Goal: Task Accomplishment & Management: Manage account settings

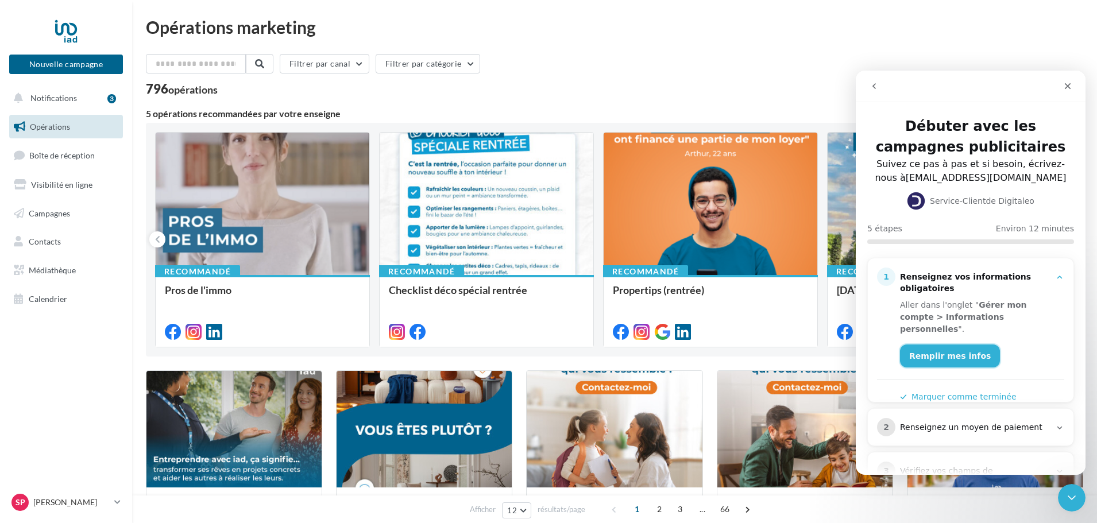
click at [943, 345] on link "Remplir mes infos" at bounding box center [950, 356] width 100 height 23
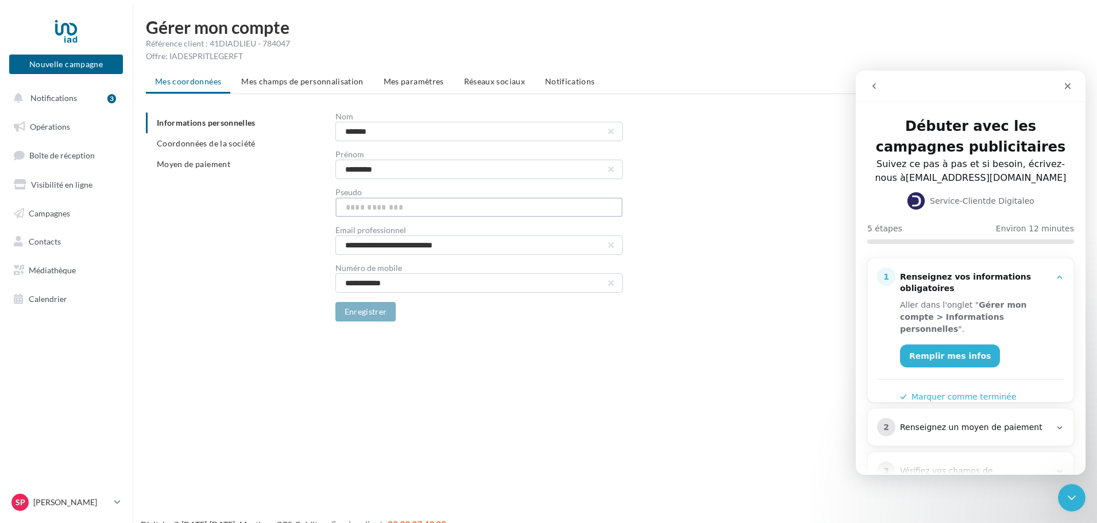
click at [398, 204] on input "text" at bounding box center [478, 208] width 287 height 20
type input "**********"
click at [355, 312] on button "Enregistrer" at bounding box center [365, 312] width 61 height 20
click at [323, 78] on span "Mes champs de personnalisation" at bounding box center [302, 81] width 122 height 10
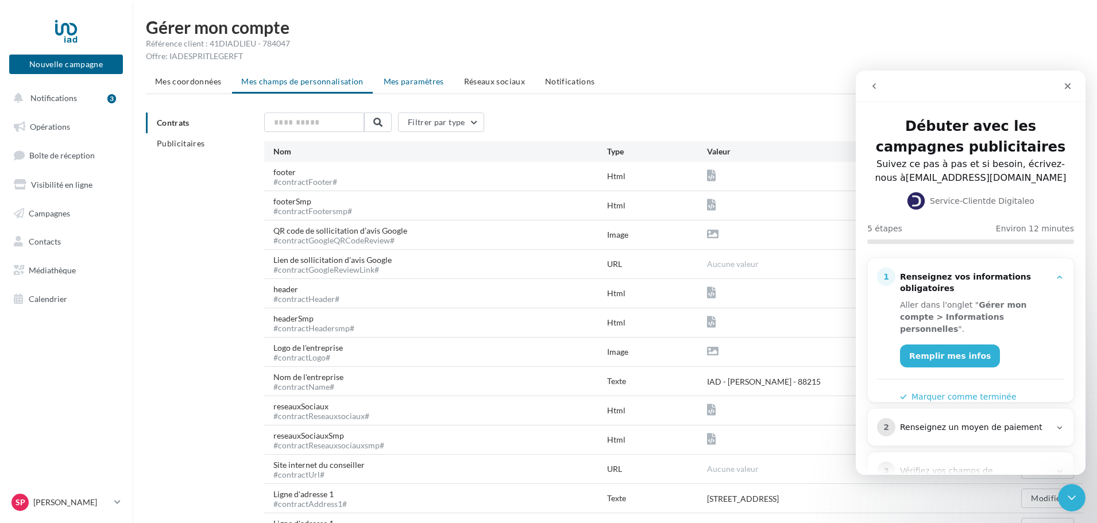
click at [440, 74] on li "Mes paramètres" at bounding box center [413, 81] width 79 height 21
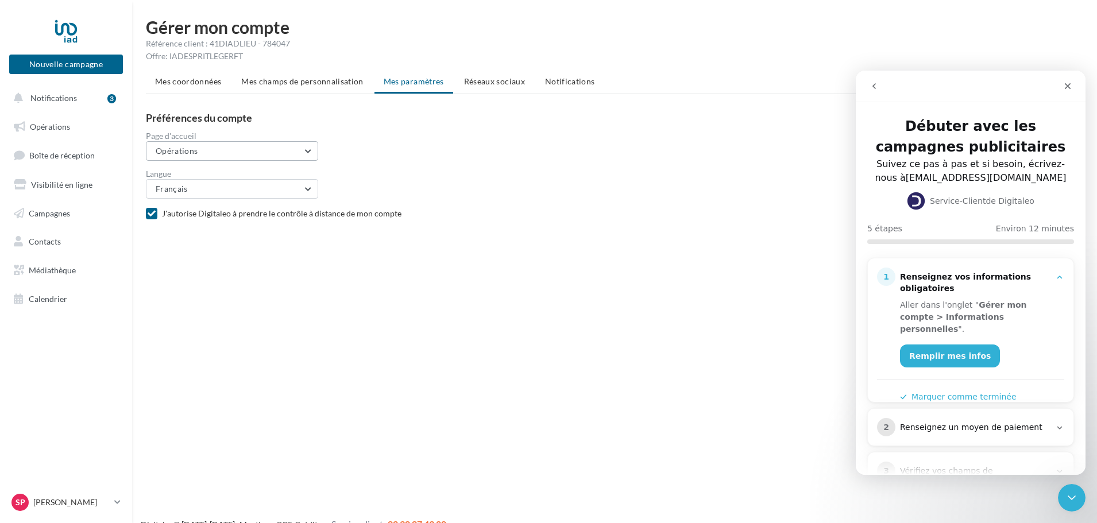
click at [262, 144] on button "Opérations" at bounding box center [232, 151] width 172 height 20
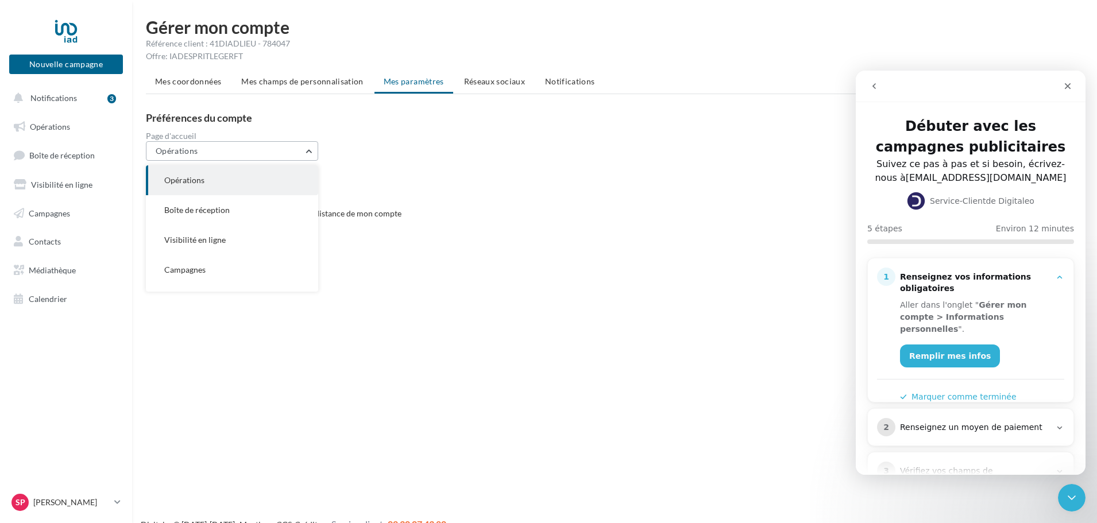
click at [262, 144] on button "Opérations" at bounding box center [232, 151] width 172 height 20
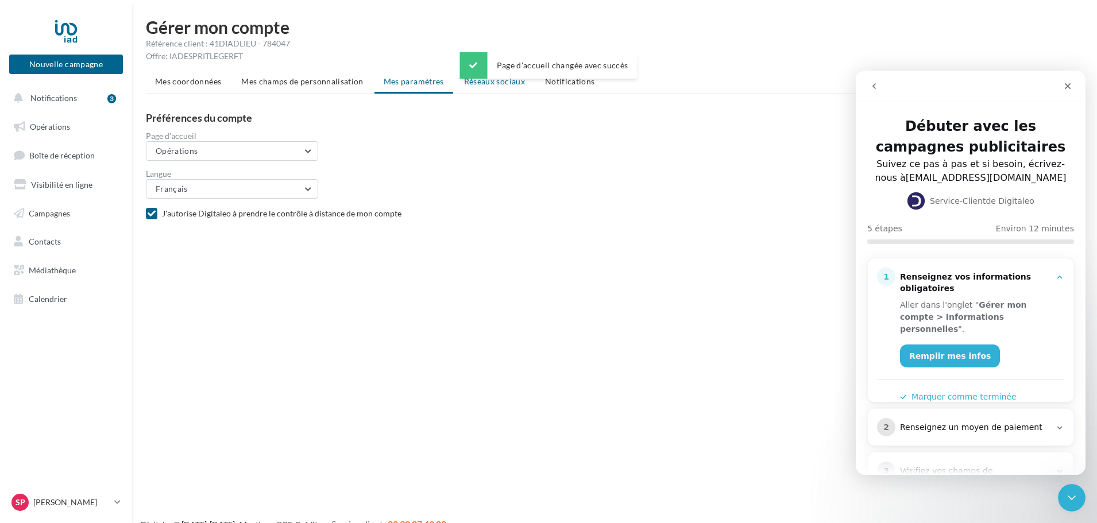
click at [491, 88] on li "Réseaux sociaux" at bounding box center [494, 81] width 79 height 21
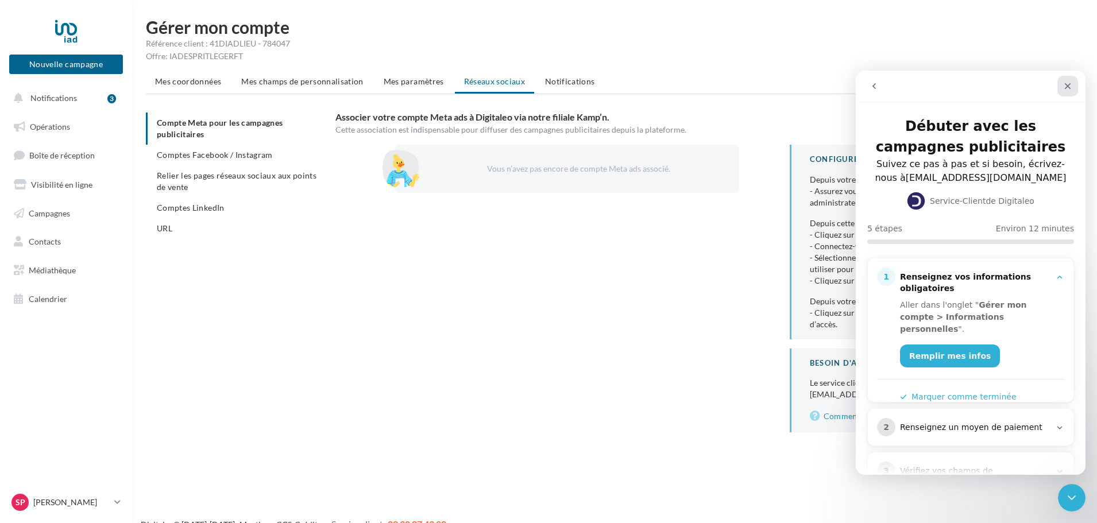
click at [1068, 86] on icon "Fermer" at bounding box center [1068, 86] width 6 height 6
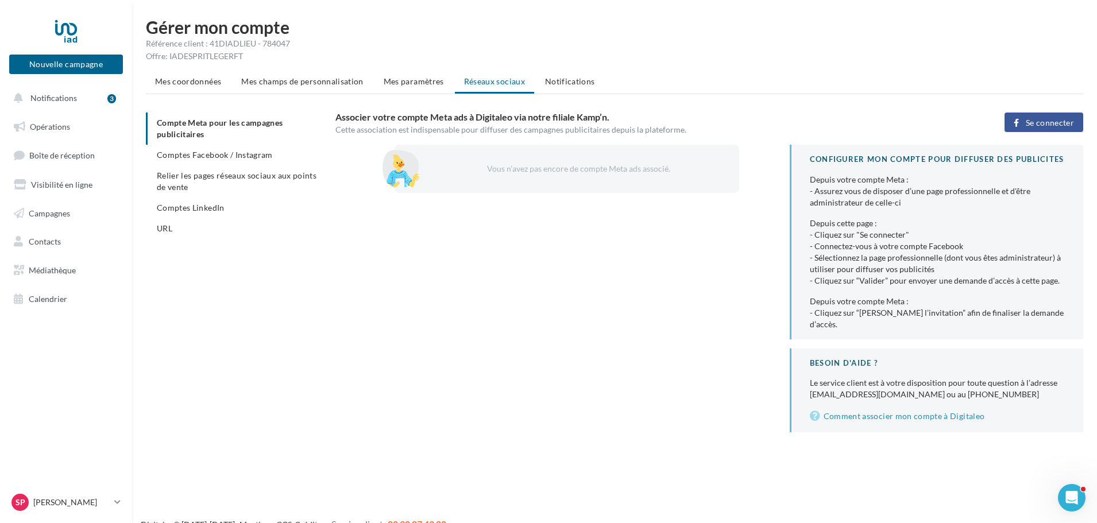
click at [588, 170] on div "Vous n’avez pas encore de compte Meta ads associé." at bounding box center [575, 168] width 289 height 11
click at [1020, 124] on button "Se connecter" at bounding box center [1043, 123] width 79 height 20
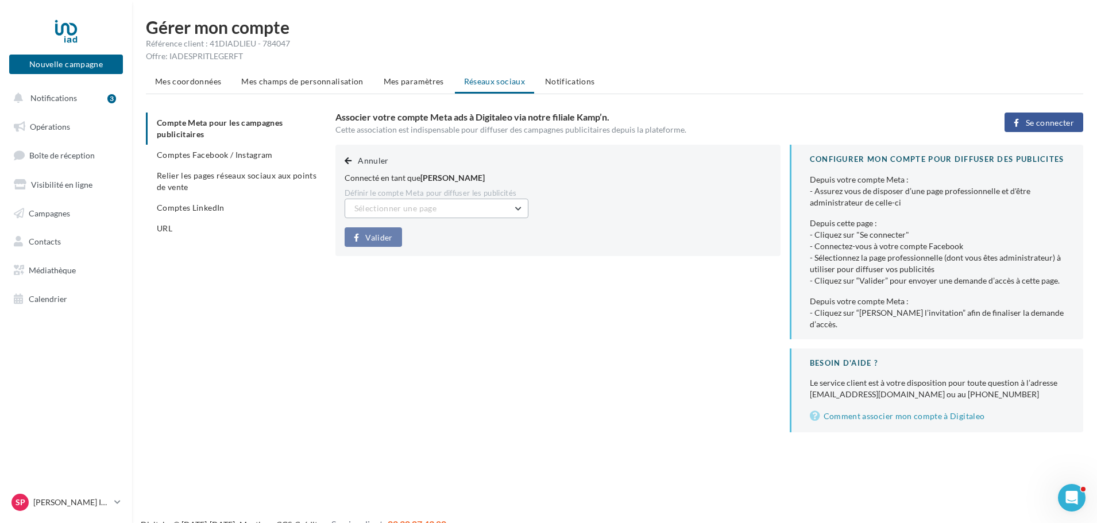
click at [397, 210] on span "Sélectionner une page" at bounding box center [395, 208] width 82 height 10
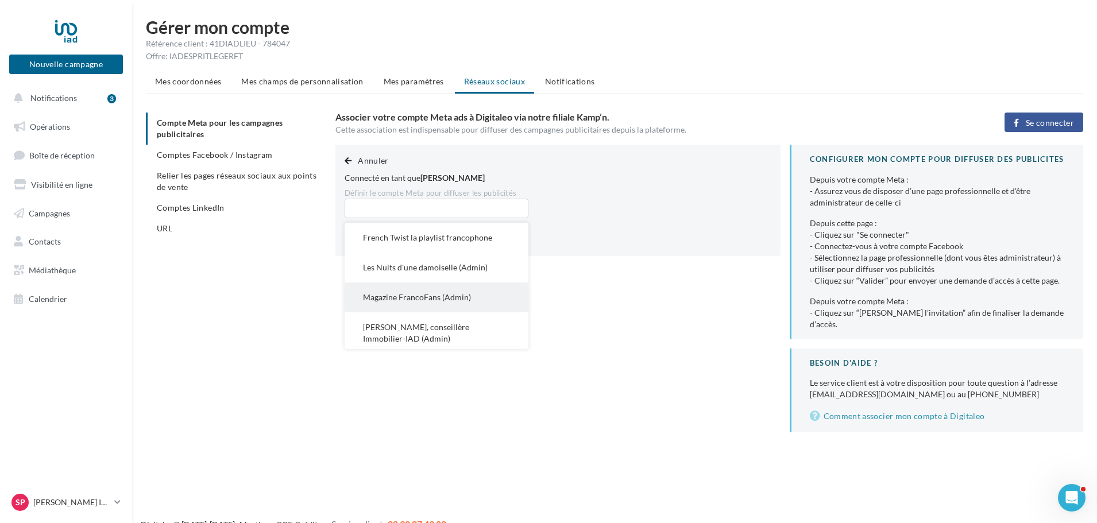
scroll to position [5, 0]
click at [397, 326] on span "Stéphanie Berrebi, conseillère Immobilier-IAD (Admin)" at bounding box center [416, 328] width 106 height 21
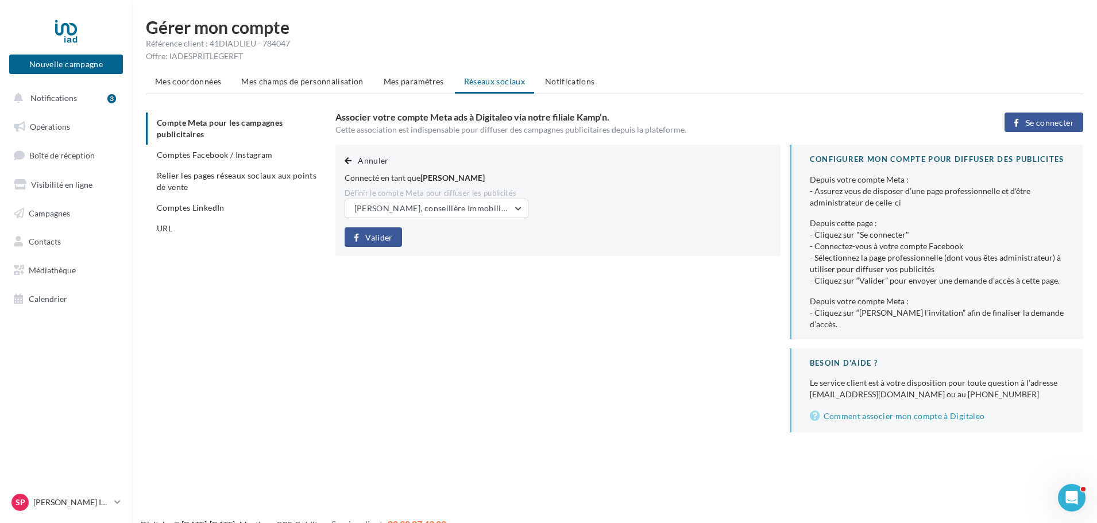
click at [374, 233] on span "Valider" at bounding box center [378, 237] width 27 height 9
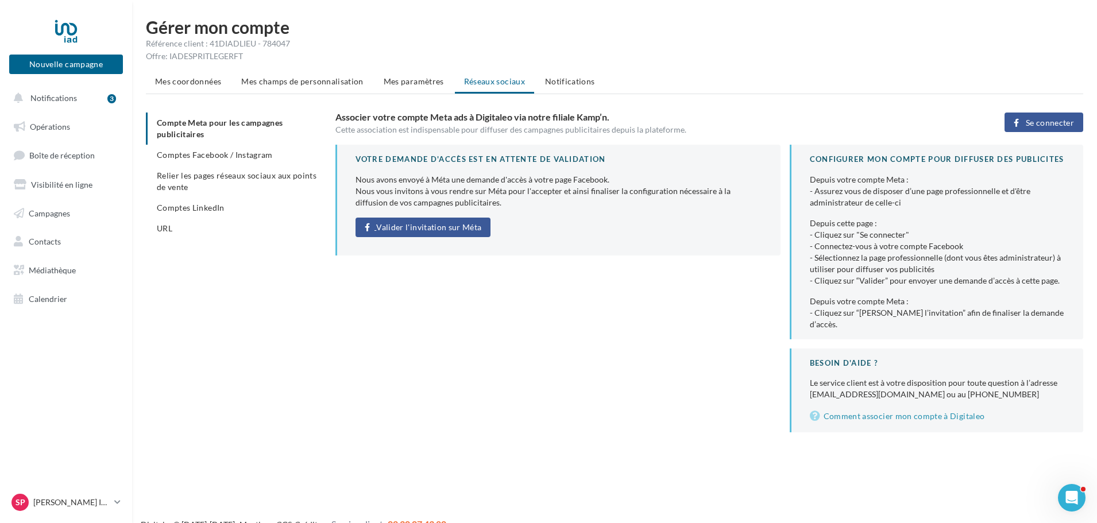
click at [405, 231] on span "Valider l'invitation sur Méta" at bounding box center [428, 227] width 105 height 9
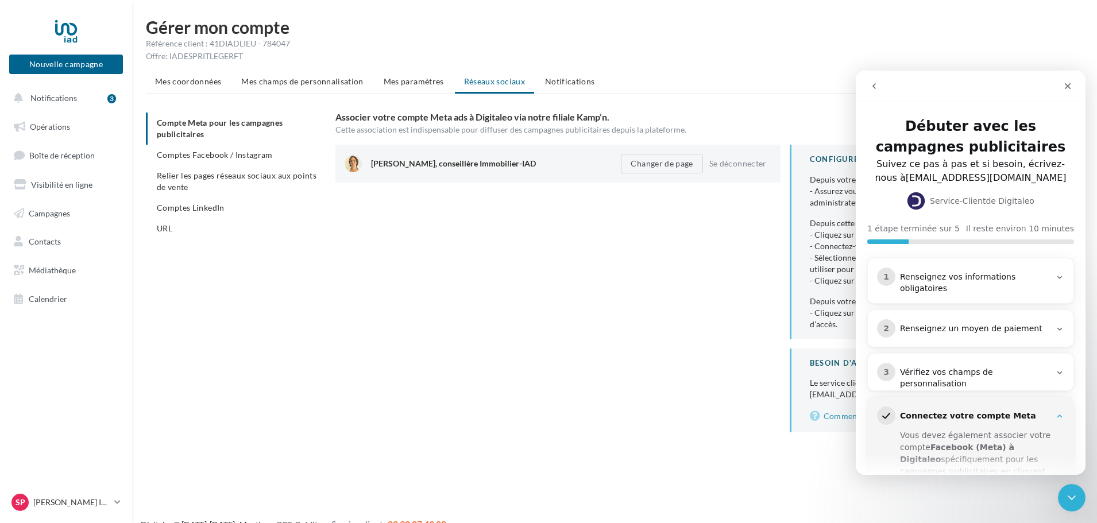
scroll to position [21, 0]
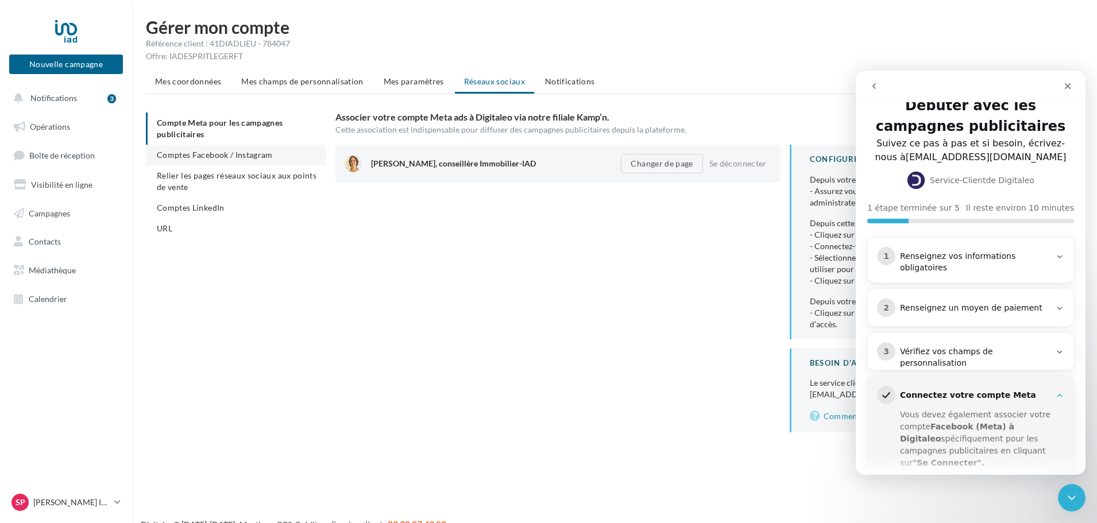
click at [248, 157] on span "Comptes Facebook / Instagram" at bounding box center [215, 155] width 116 height 10
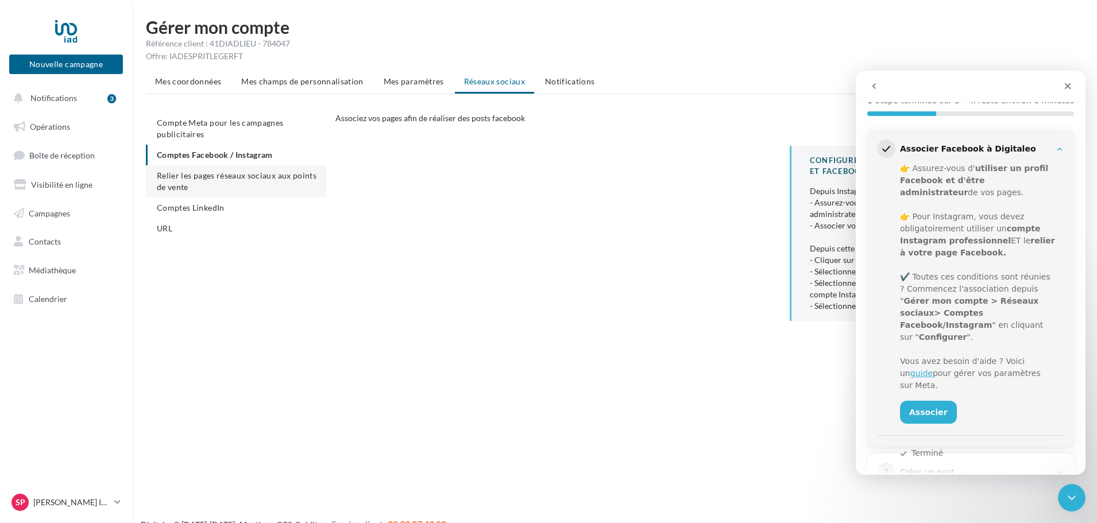
scroll to position [121, 0]
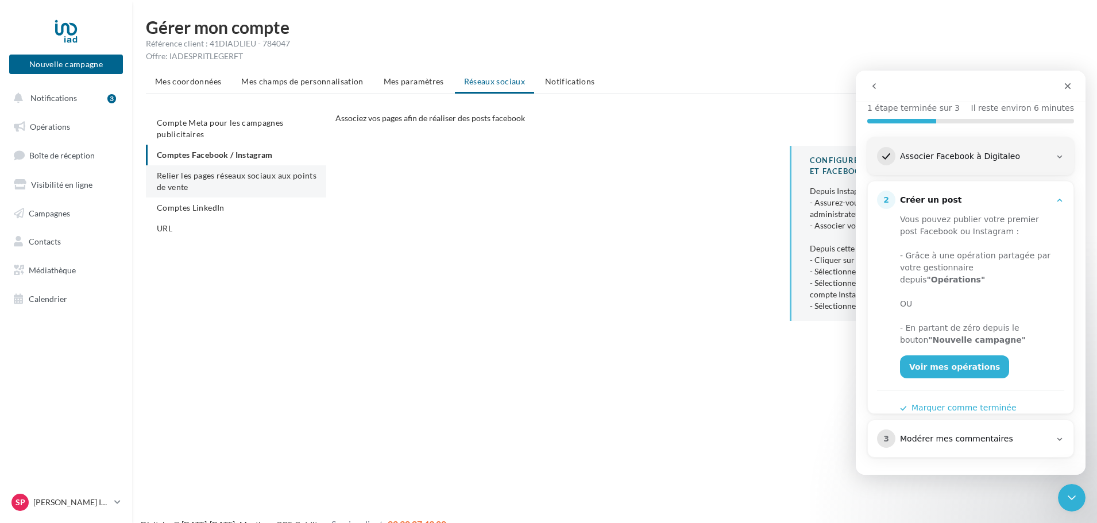
click at [246, 180] on span "Relier les pages réseaux sociaux aux points de vente" at bounding box center [237, 181] width 160 height 21
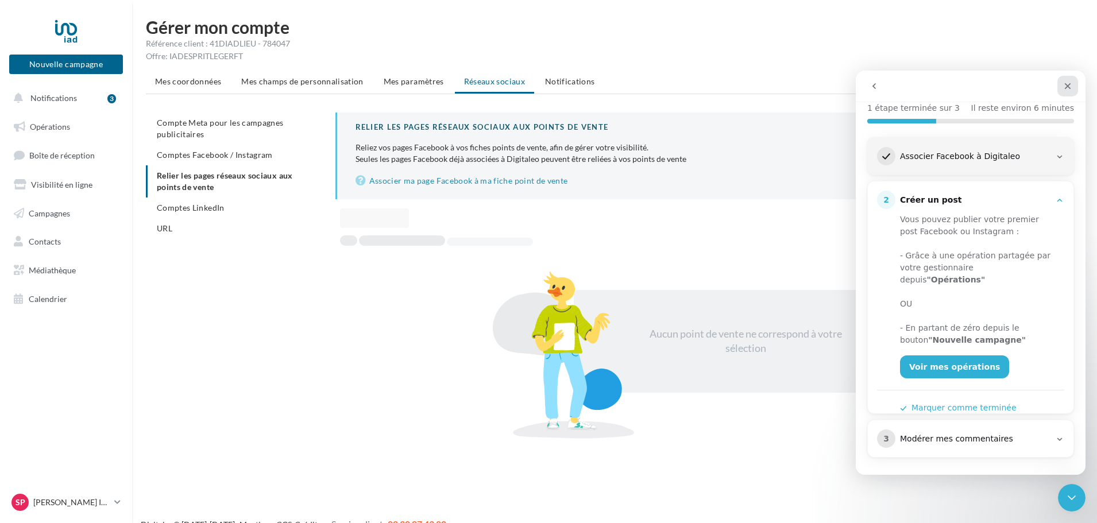
click at [1062, 87] on div "Fermer" at bounding box center [1067, 86] width 21 height 21
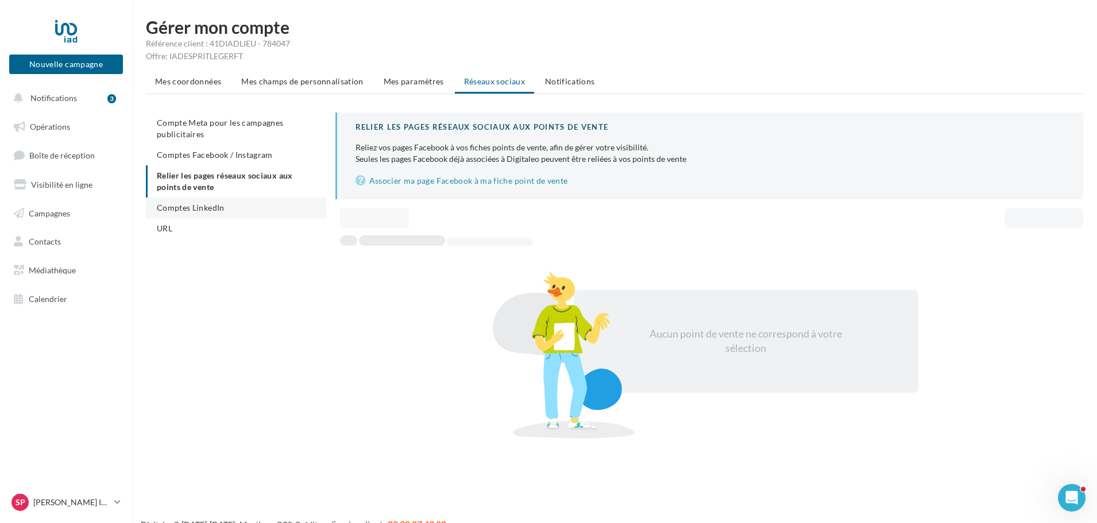
click at [214, 205] on span "Comptes LinkedIn" at bounding box center [191, 208] width 68 height 10
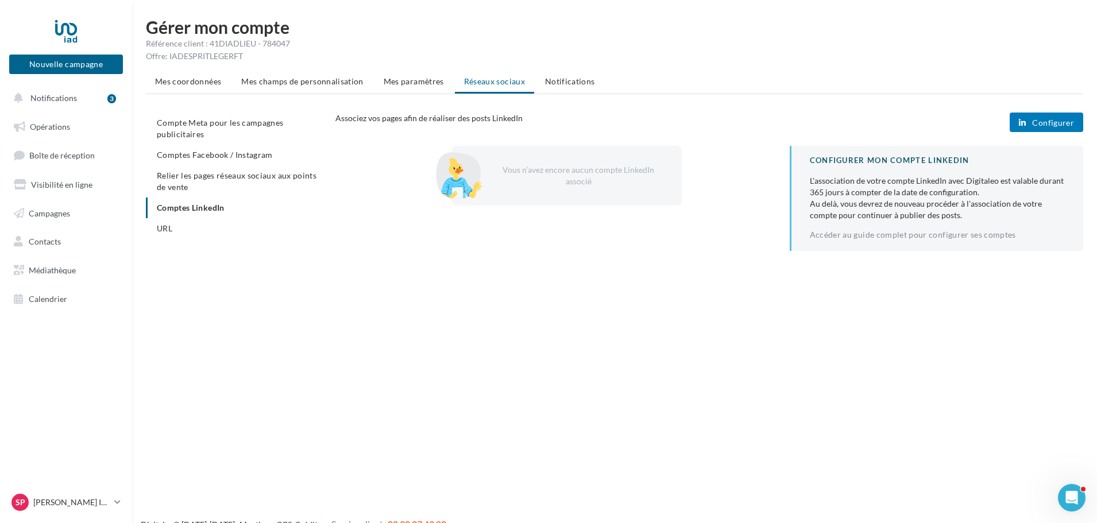
click at [1036, 127] on span "Configurer" at bounding box center [1053, 122] width 42 height 9
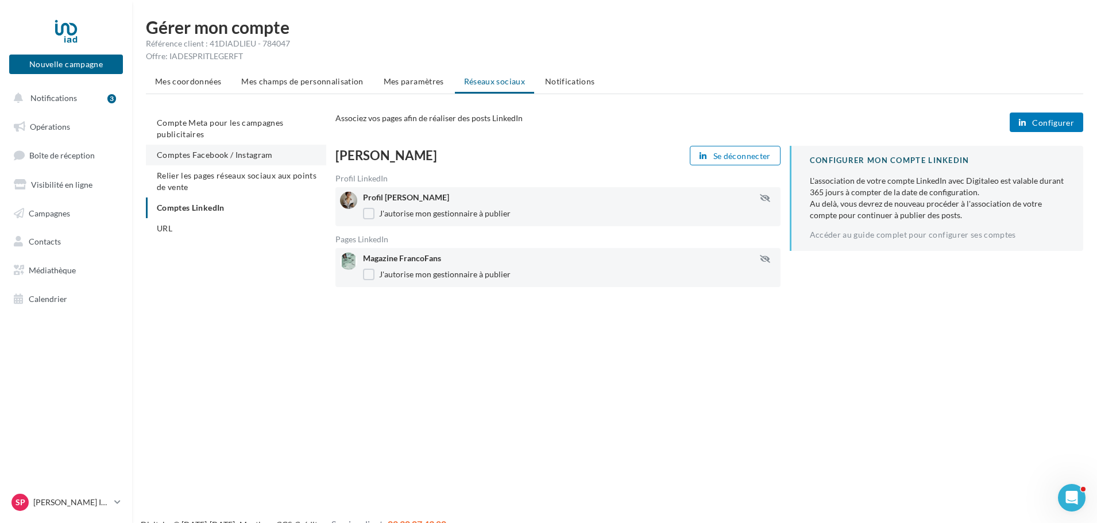
click at [221, 163] on li "Comptes Facebook / Instagram" at bounding box center [236, 155] width 180 height 21
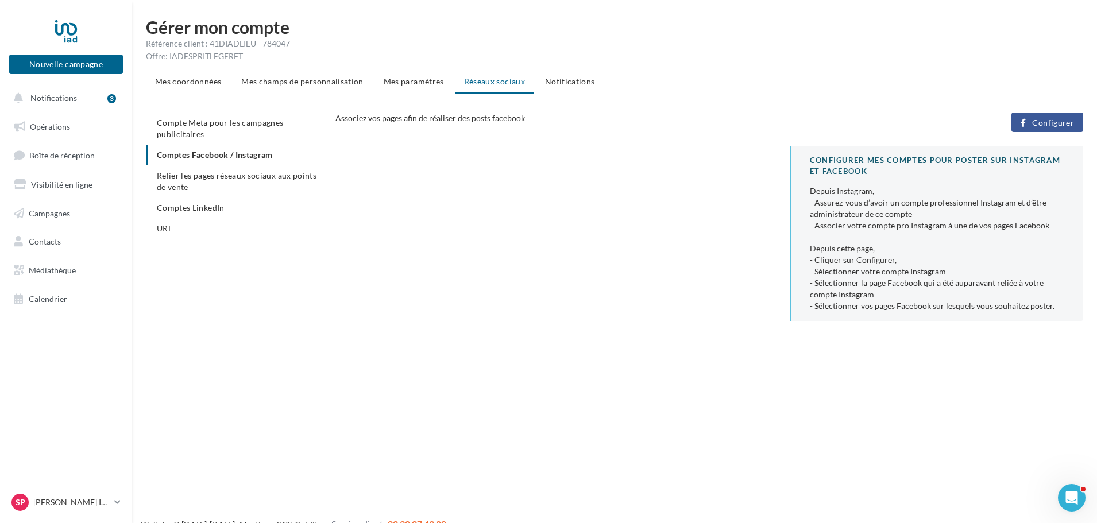
click at [1031, 125] on button "Configurer" at bounding box center [1047, 123] width 72 height 20
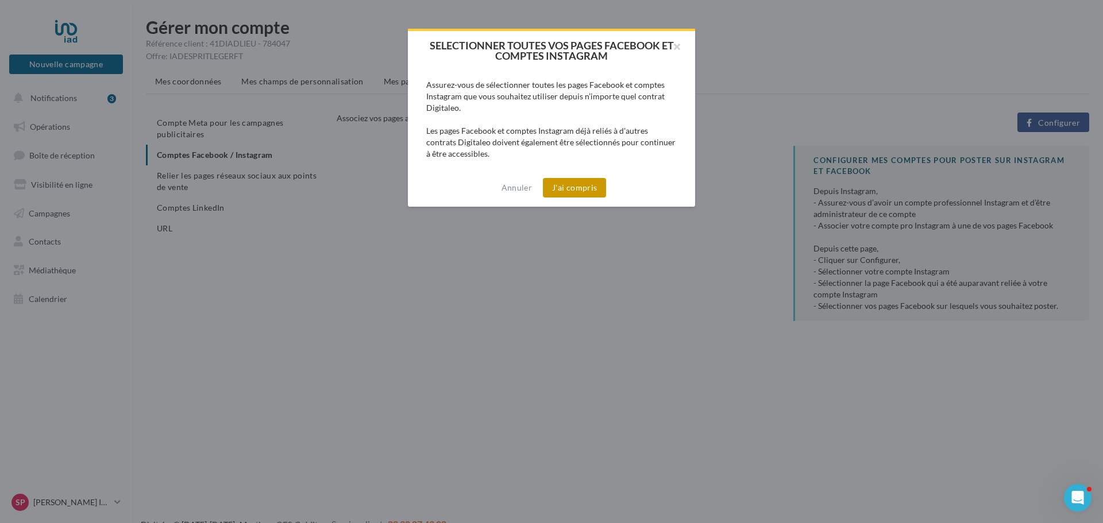
click at [581, 188] on div "Annuler J'ai compris" at bounding box center [551, 188] width 287 height 38
click at [581, 188] on button "J'ai compris" at bounding box center [574, 188] width 63 height 20
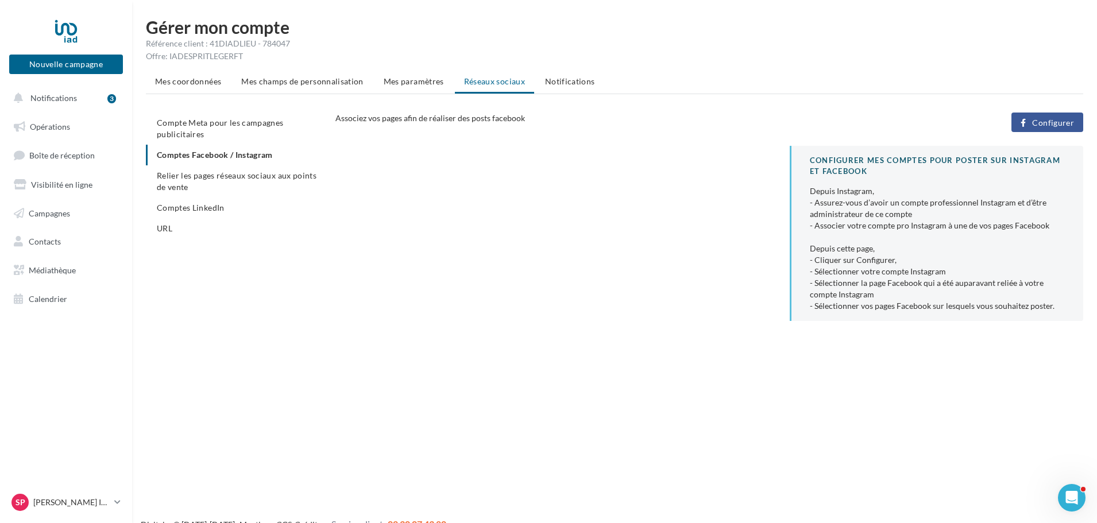
click at [257, 155] on ul "Compte Meta pour les campagnes publicitaires Comptes Facebook / Instagram Relie…" at bounding box center [236, 176] width 180 height 126
click at [480, 94] on ul "Mes coordonnées Mes champs de personnalisation Mes paramètres Réseaux sociaux N…" at bounding box center [614, 82] width 937 height 23
click at [1035, 121] on span "Configurer" at bounding box center [1053, 122] width 42 height 9
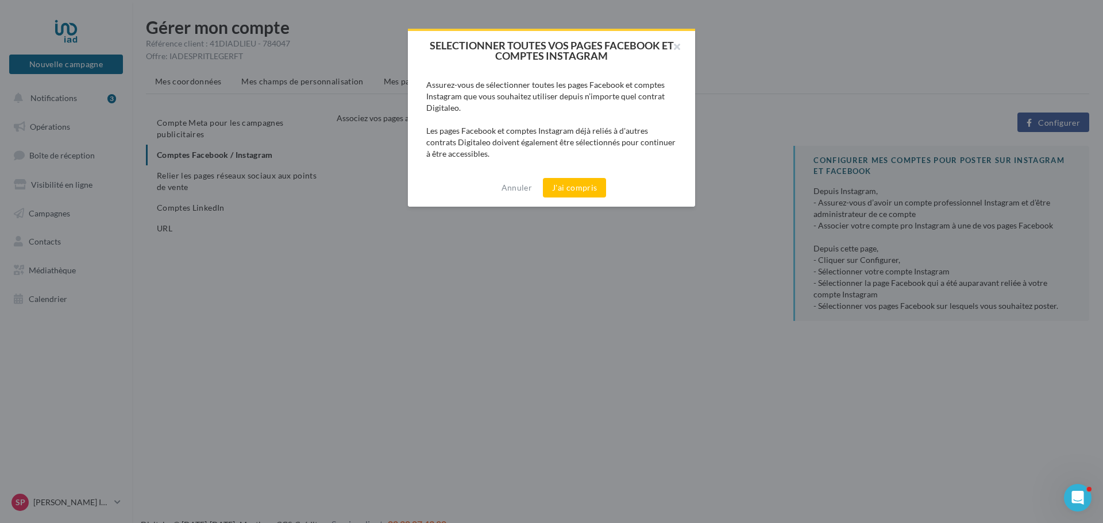
click at [569, 201] on div "Annuler J'ai compris" at bounding box center [551, 188] width 287 height 38
click at [575, 198] on div "Annuler J'ai compris" at bounding box center [551, 188] width 287 height 38
click at [571, 184] on button "J'ai compris" at bounding box center [574, 188] width 63 height 20
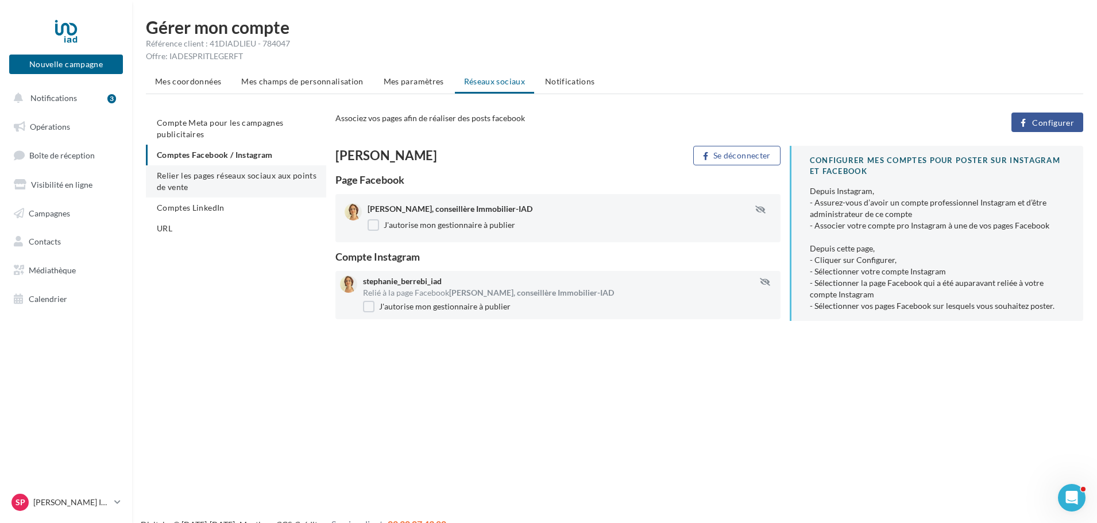
click at [197, 188] on span "Relier les pages réseaux sociaux aux points de vente" at bounding box center [237, 181] width 160 height 21
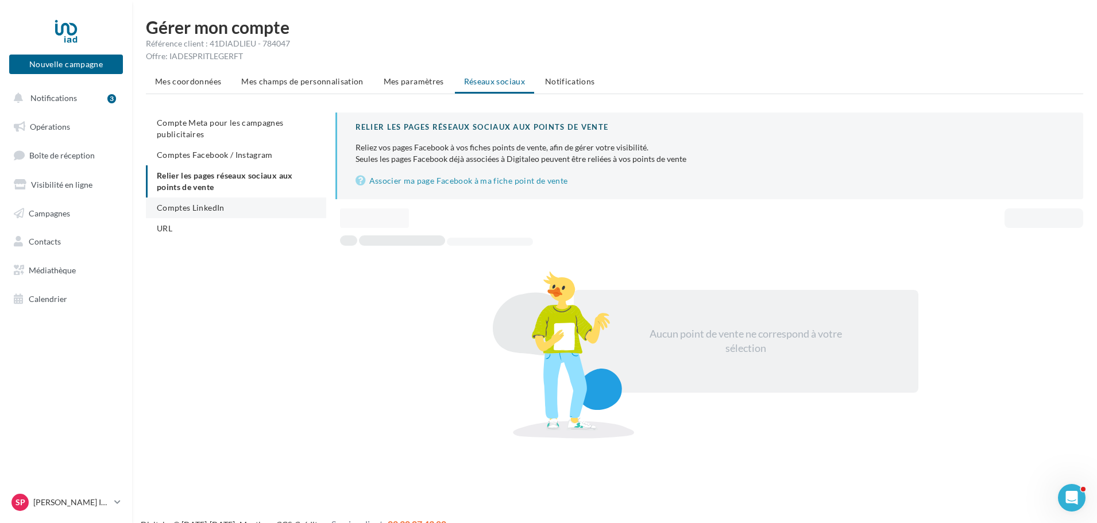
click at [183, 206] on span "Comptes LinkedIn" at bounding box center [191, 208] width 68 height 10
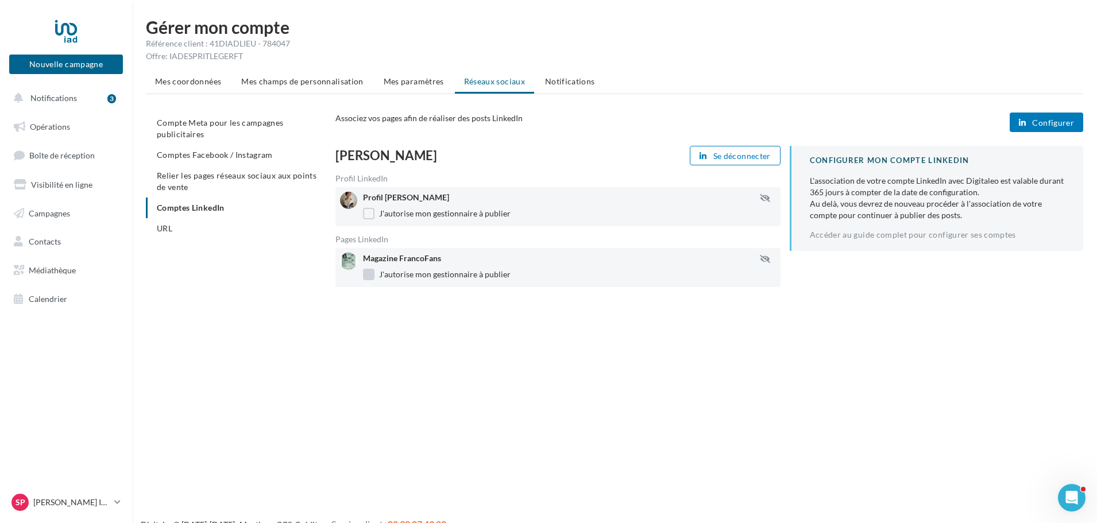
click at [370, 274] on label "J'autorise mon gestionnaire à publier" at bounding box center [437, 274] width 148 height 11
click at [762, 198] on icon "button" at bounding box center [765, 198] width 10 height 8
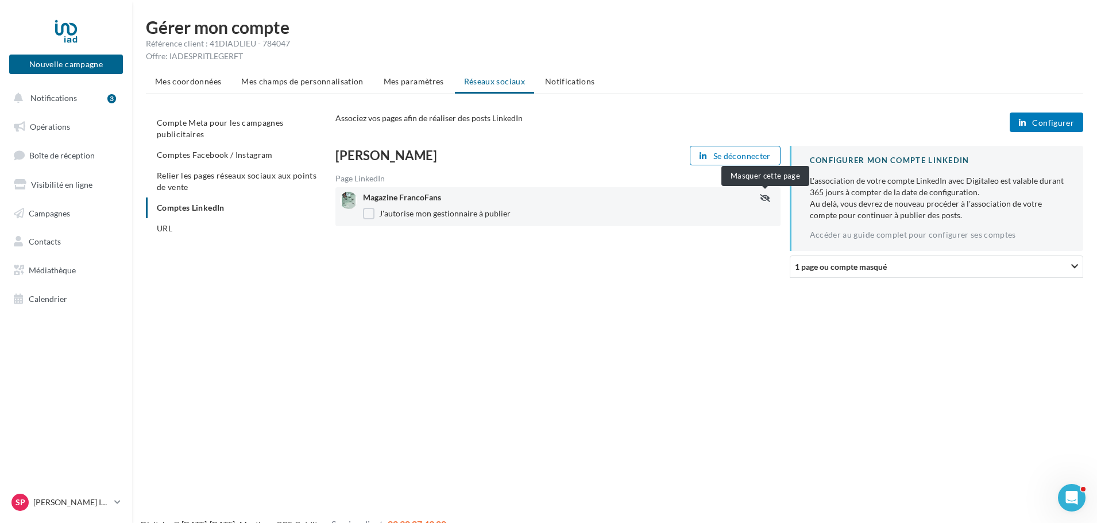
click at [763, 198] on icon "button" at bounding box center [765, 198] width 10 height 8
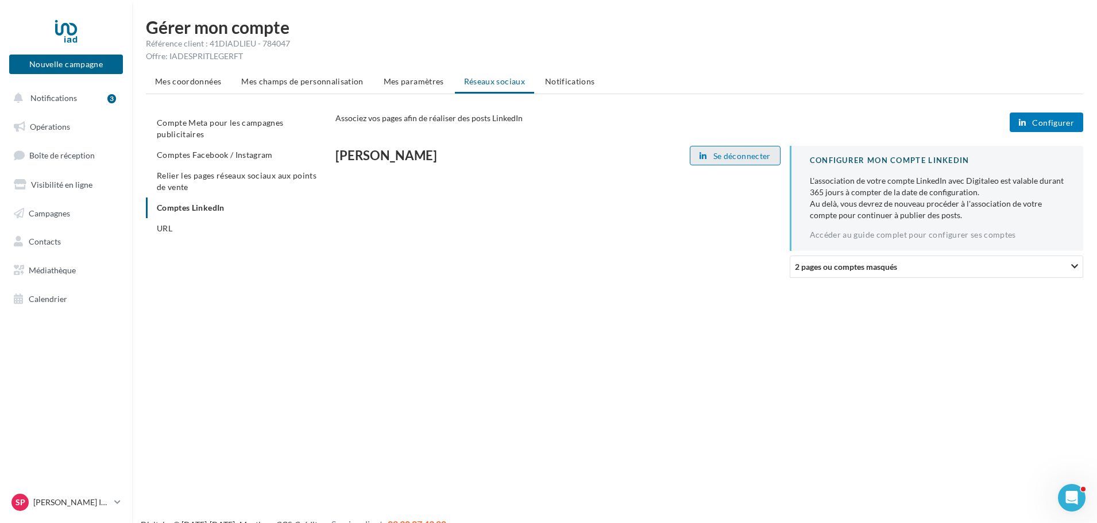
click at [730, 152] on span "Se déconnecter" at bounding box center [741, 156] width 57 height 9
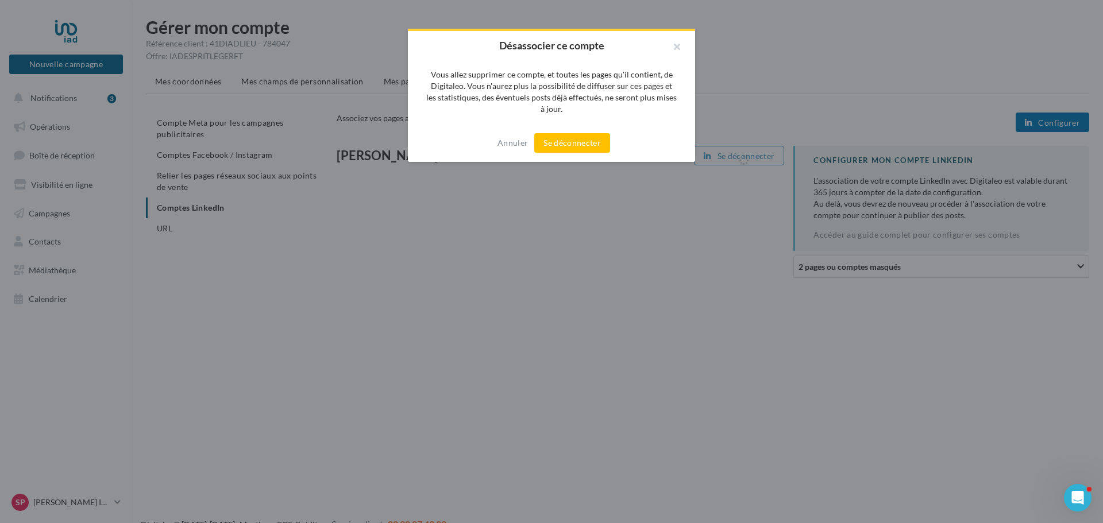
click at [429, 146] on div "Annuler Se déconnecter" at bounding box center [551, 143] width 287 height 38
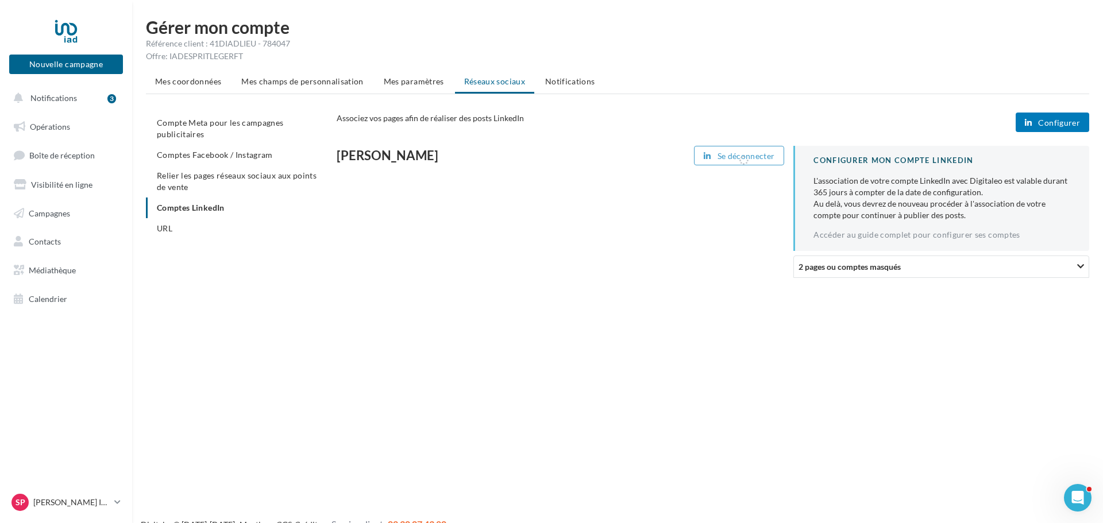
click at [846, 281] on div at bounding box center [551, 244] width 1103 height 523
click at [841, 265] on span "2 pages ou comptes masqués" at bounding box center [846, 267] width 102 height 10
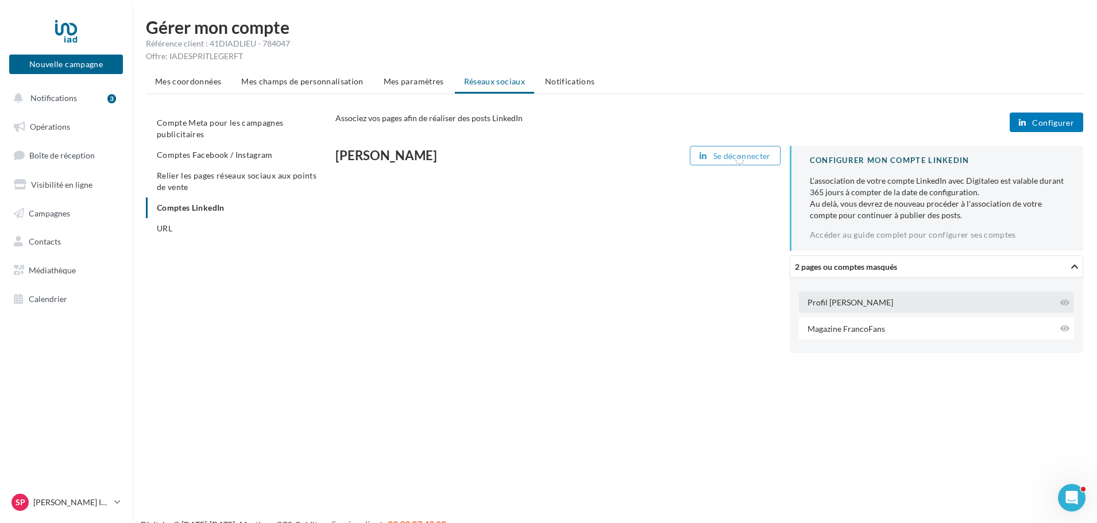
click at [852, 303] on div "Profil Stéphanie Berrebi" at bounding box center [850, 302] width 86 height 11
click at [1065, 303] on icon at bounding box center [1064, 303] width 9 height 8
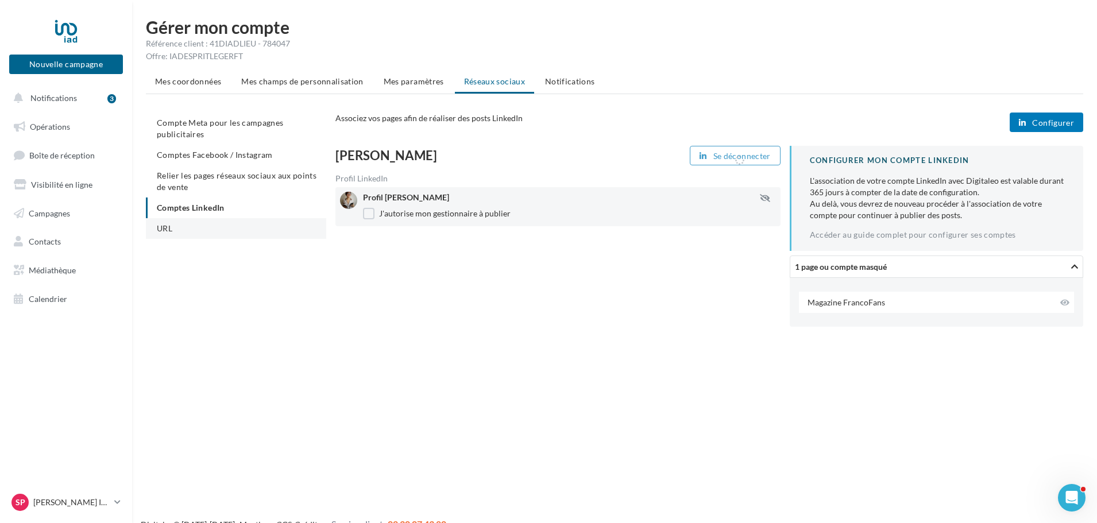
click at [159, 226] on span "URL" at bounding box center [165, 228] width 16 height 10
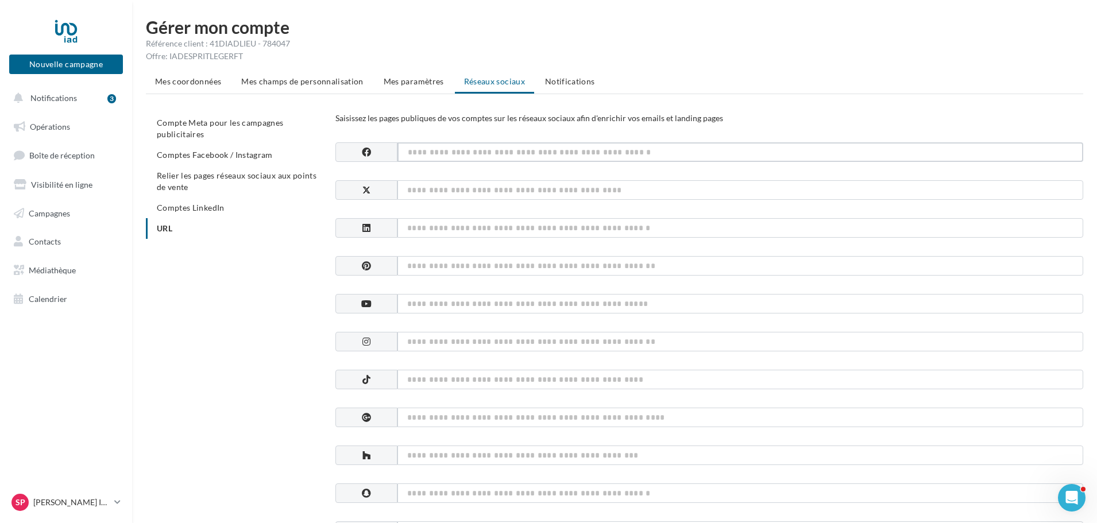
click at [475, 150] on input at bounding box center [740, 152] width 686 height 20
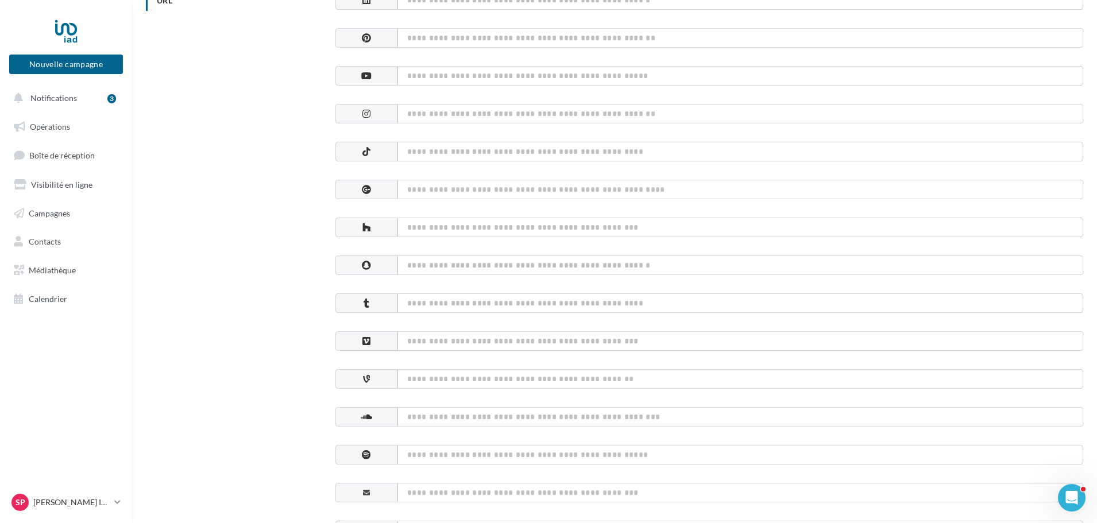
scroll to position [227, 0]
click at [471, 117] on input at bounding box center [740, 115] width 686 height 20
click at [461, 117] on input at bounding box center [740, 116] width 686 height 20
paste input "**********"
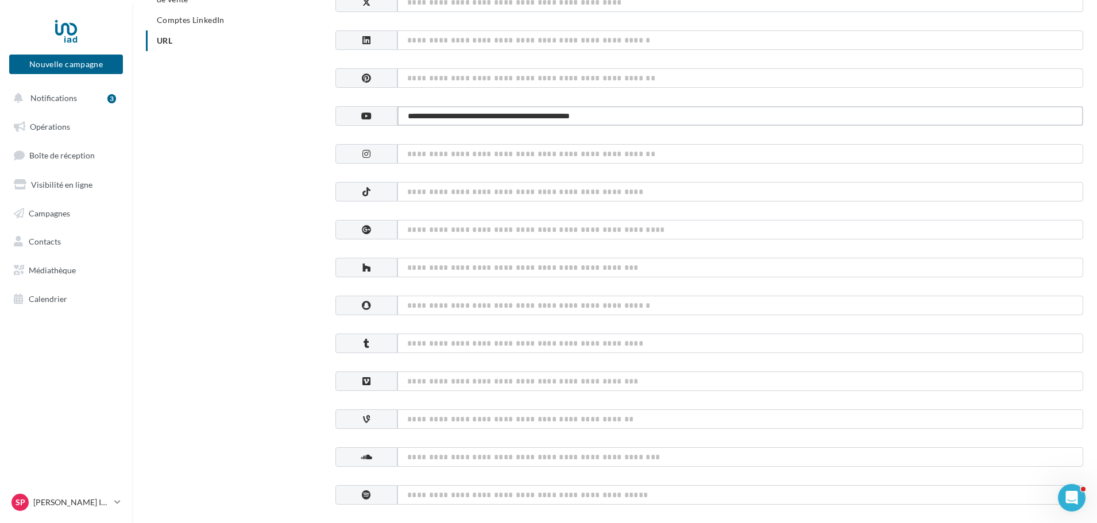
type input "**********"
click at [481, 158] on input at bounding box center [740, 154] width 686 height 20
paste input "**********"
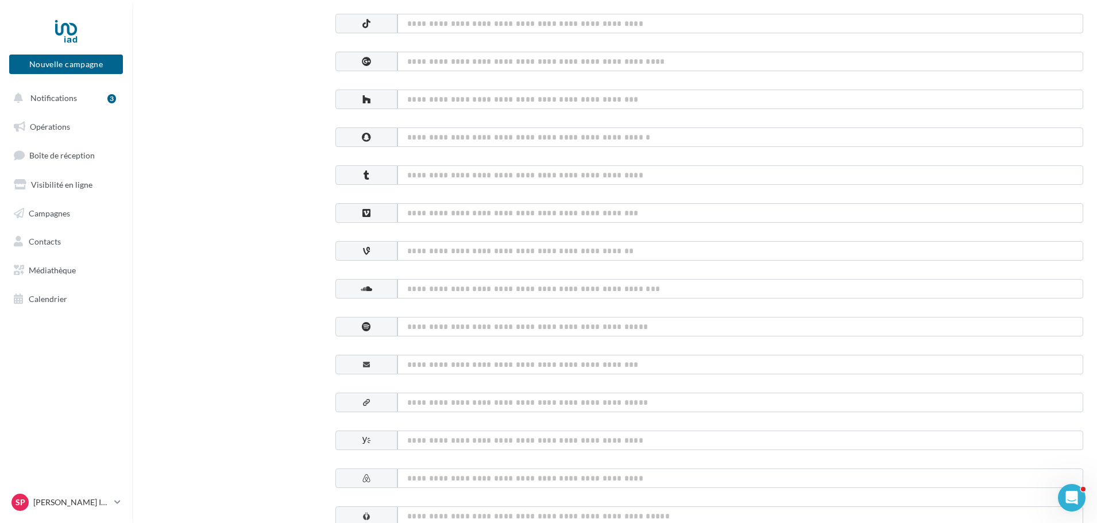
scroll to position [366, 0]
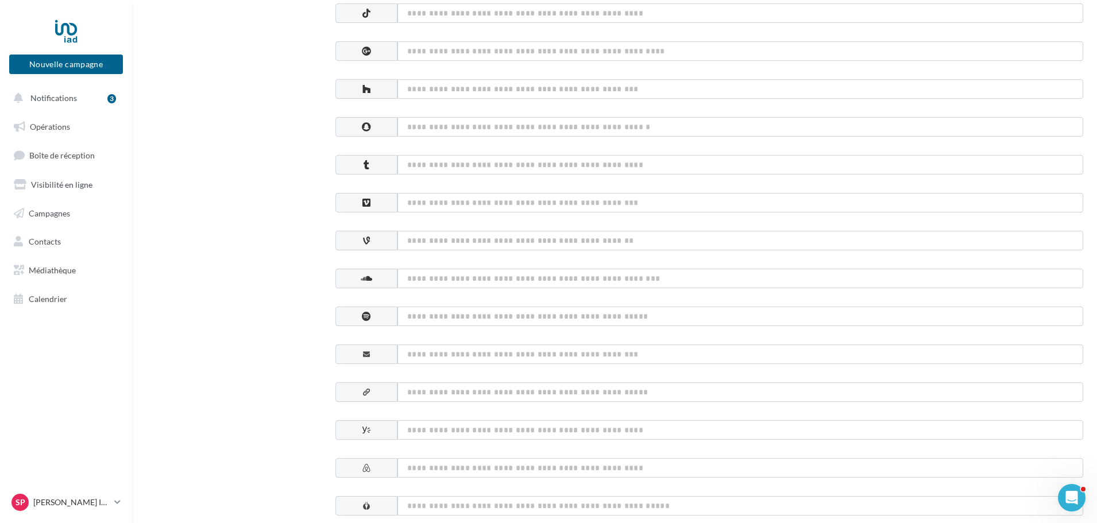
type input "**********"
click at [469, 358] on input at bounding box center [740, 355] width 686 height 20
type input "**********"
click at [480, 395] on input at bounding box center [740, 392] width 686 height 20
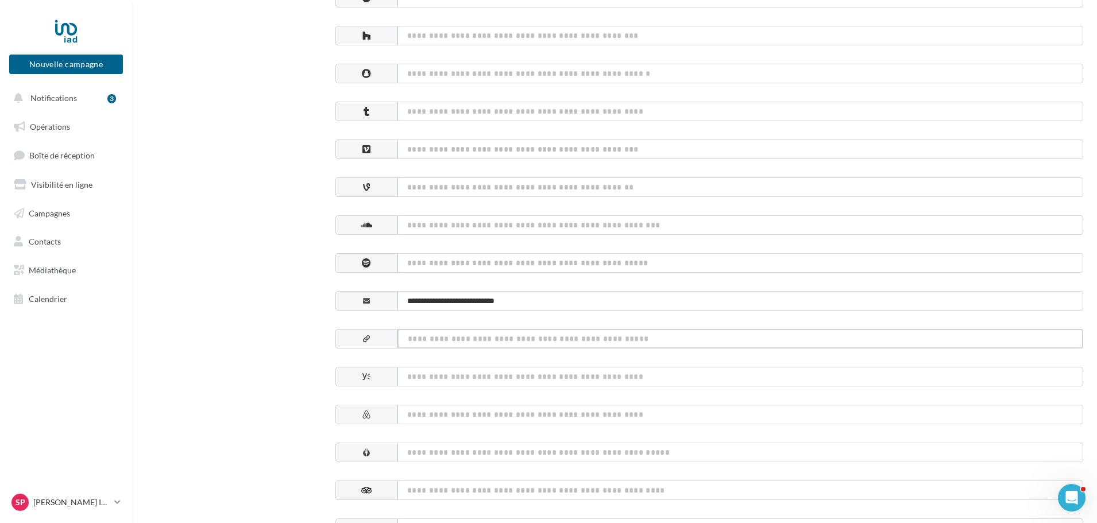
scroll to position [425, 0]
paste input "**********"
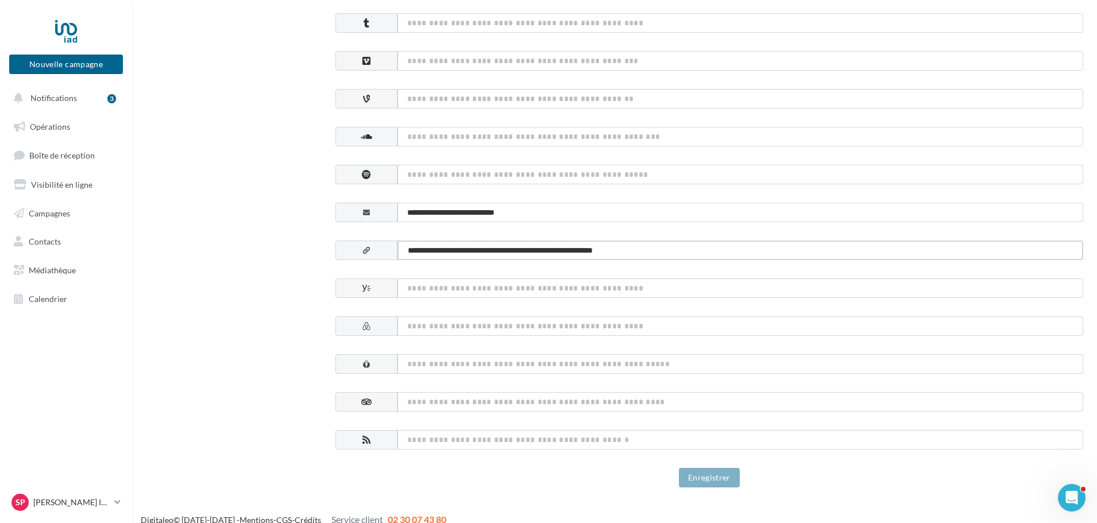
scroll to position [522, 0]
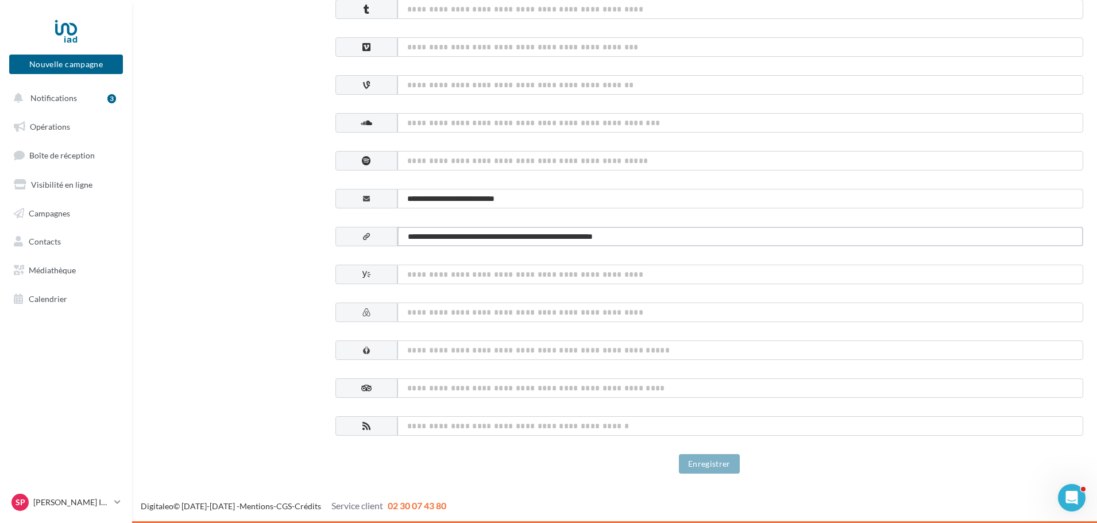
type input "**********"
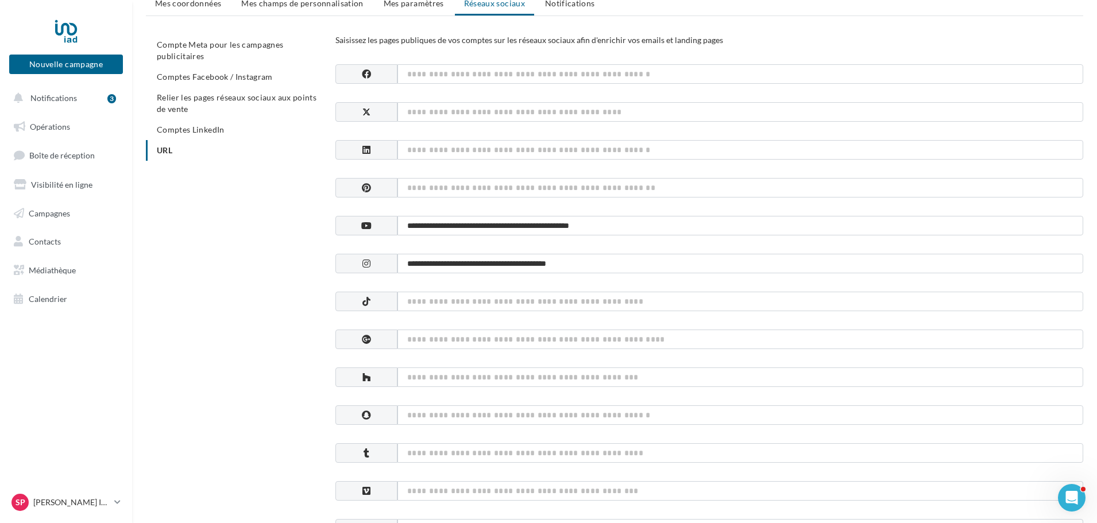
scroll to position [0, 0]
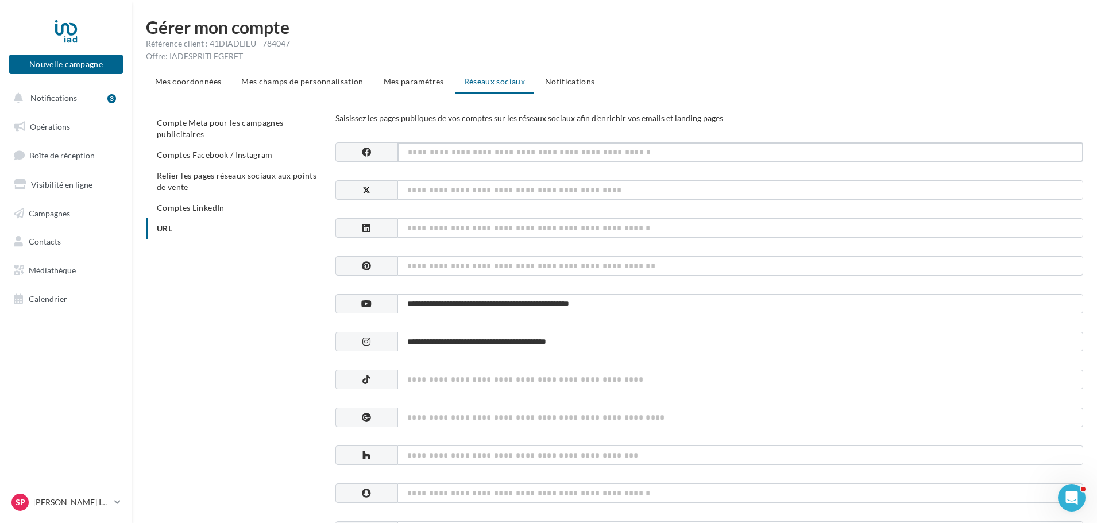
click at [450, 150] on input at bounding box center [740, 152] width 686 height 20
paste input "**********"
type input "**********"
click at [552, 231] on input at bounding box center [740, 228] width 686 height 20
paste input "**********"
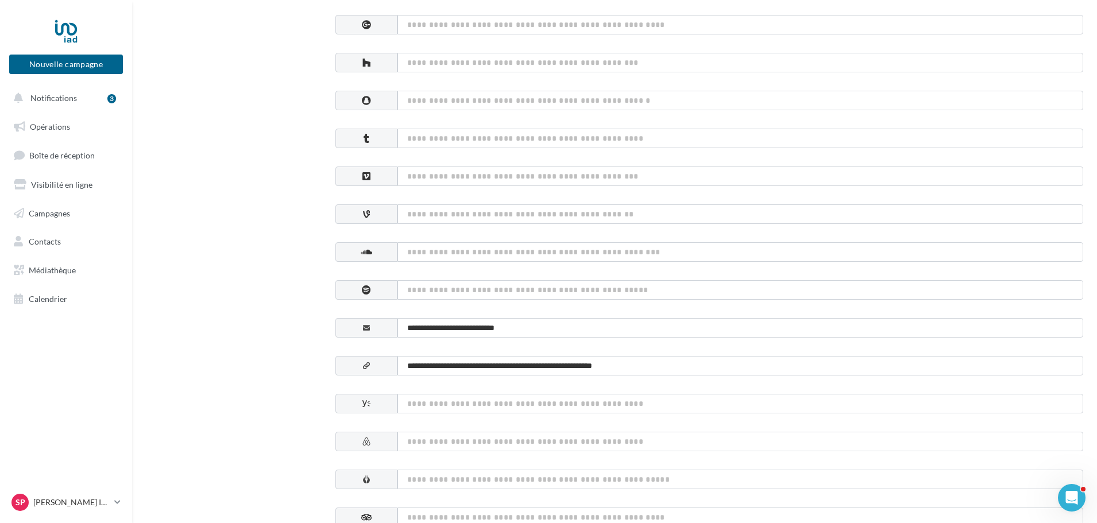
scroll to position [522, 0]
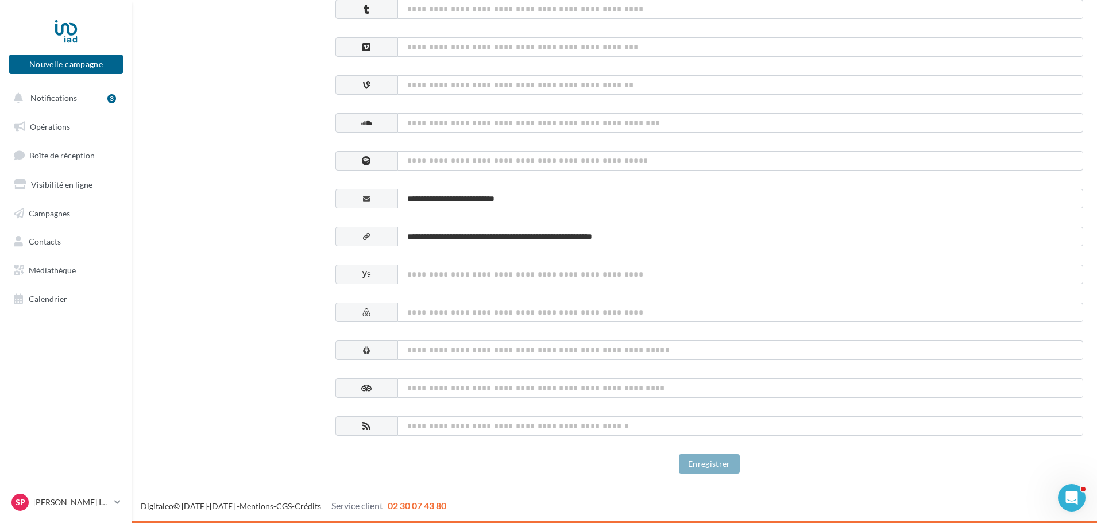
type input "**********"
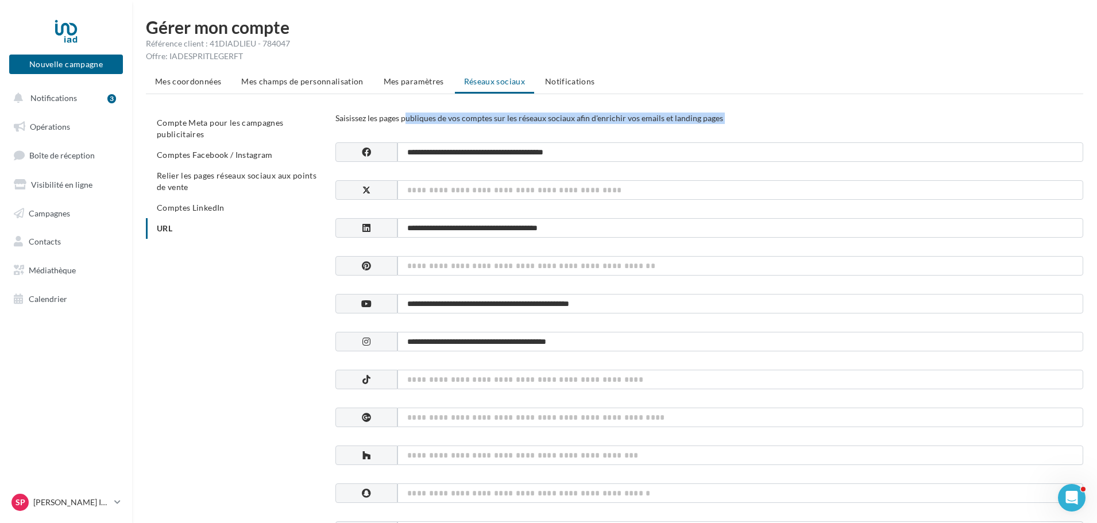
drag, startPoint x: 365, startPoint y: 123, endPoint x: 596, endPoint y: 152, distance: 232.6
click at [596, 152] on input "**********" at bounding box center [740, 152] width 686 height 20
click at [59, 96] on span "Notifications" at bounding box center [53, 98] width 47 height 10
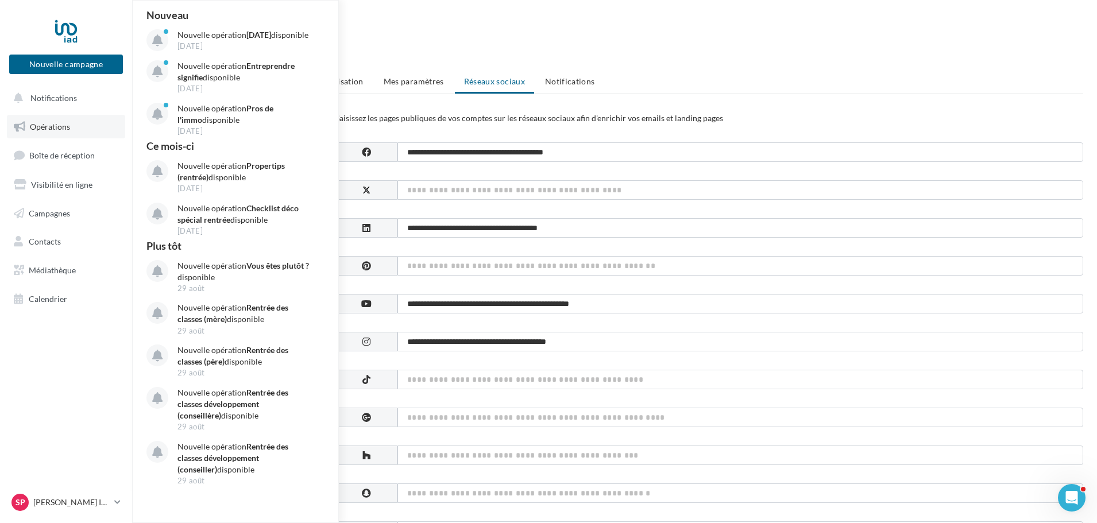
click at [52, 123] on span "Opérations" at bounding box center [50, 127] width 40 height 10
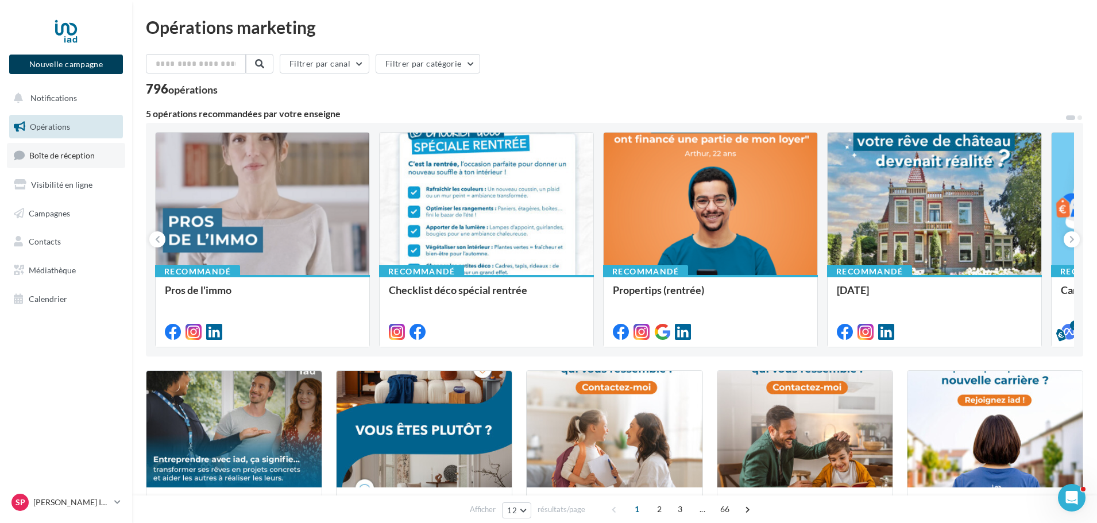
drag, startPoint x: 60, startPoint y: 70, endPoint x: 75, endPoint y: 160, distance: 91.5
click at [75, 160] on nav "Nouvelle campagne Nouvelle campagne Notifications Opérations Boîte de réception…" at bounding box center [66, 261] width 132 height 523
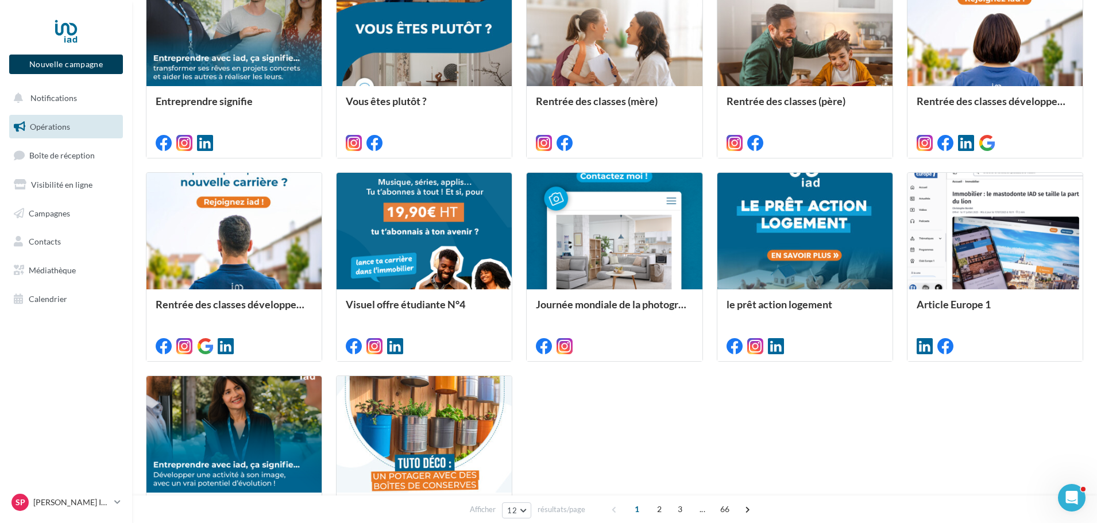
scroll to position [440, 0]
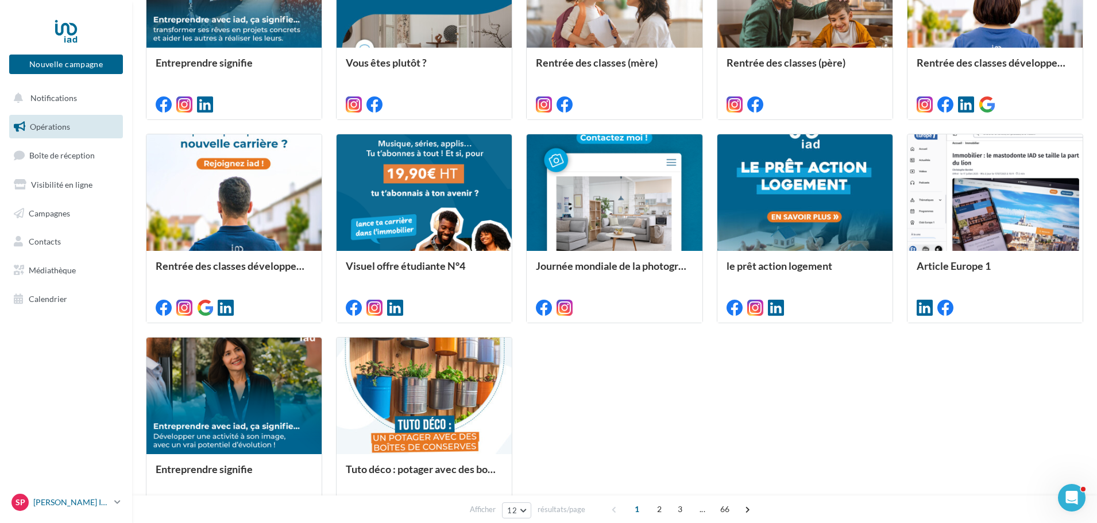
click at [74, 492] on link "Sp [PERSON_NAME] IAD [PERSON_NAME][EMAIL_ADDRESS][DOMAIN_NAME]" at bounding box center [66, 503] width 114 height 22
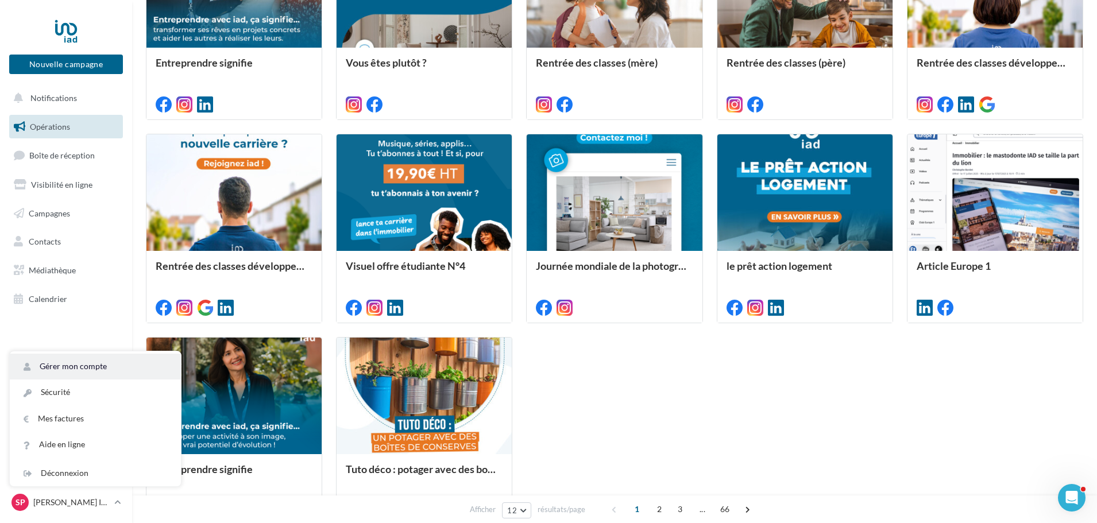
click at [72, 361] on link "Gérer mon compte" at bounding box center [95, 367] width 171 height 26
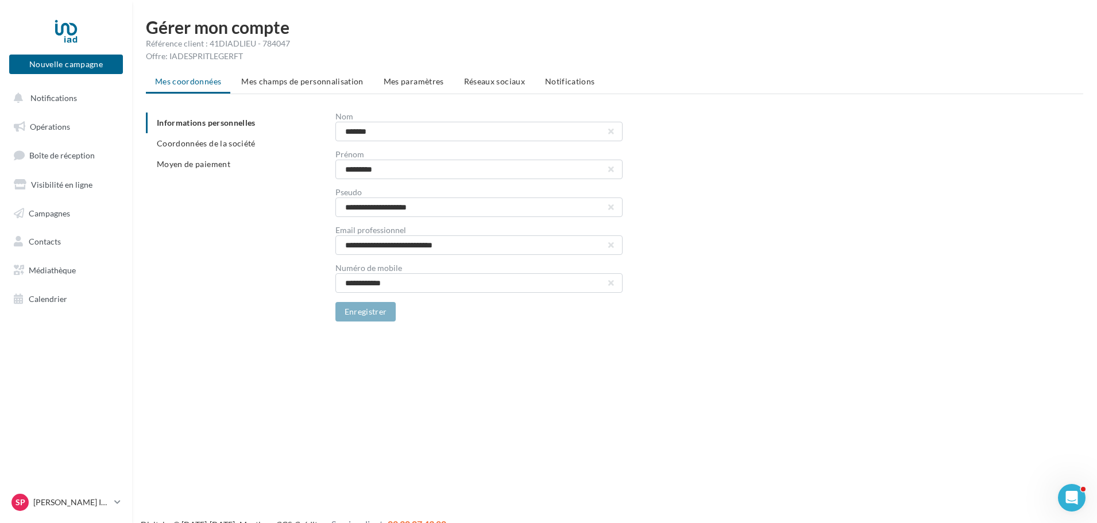
click at [283, 61] on div "Offre: IADESPRITLEGERFT" at bounding box center [614, 56] width 937 height 11
click at [289, 79] on span "Mes champs de personnalisation" at bounding box center [302, 81] width 122 height 10
click at [289, 79] on ul "Mes coordonnées Mes champs de personnalisation Mes paramètres Réseaux sociaux N…" at bounding box center [614, 82] width 937 height 23
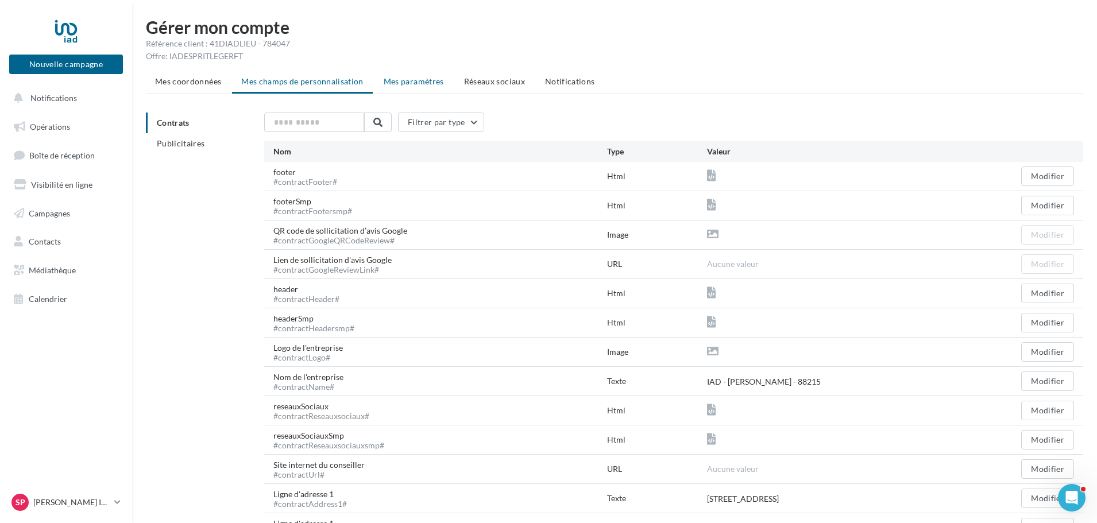
click at [408, 75] on li "Mes paramètres" at bounding box center [413, 81] width 79 height 21
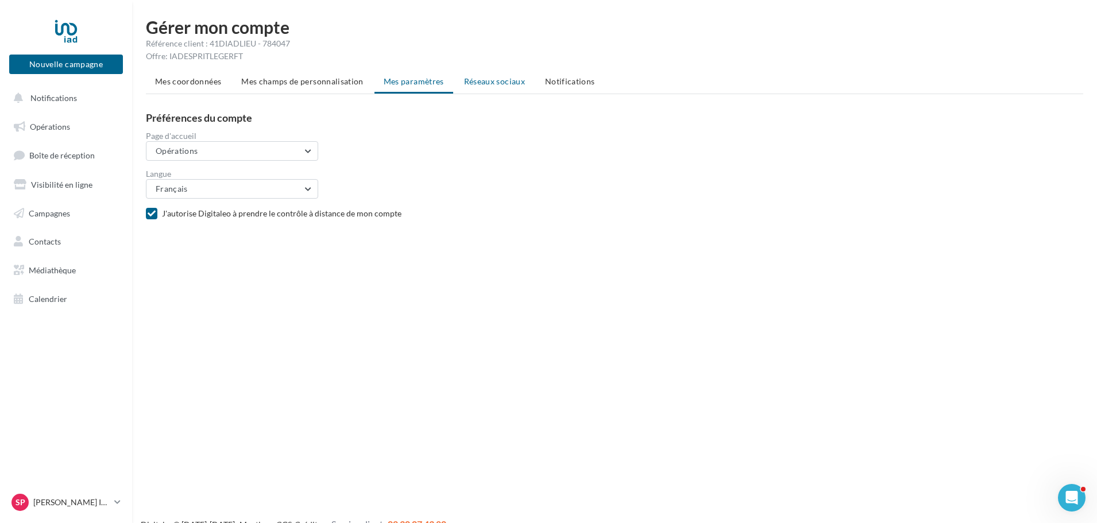
click at [488, 78] on span "Réseaux sociaux" at bounding box center [494, 81] width 61 height 10
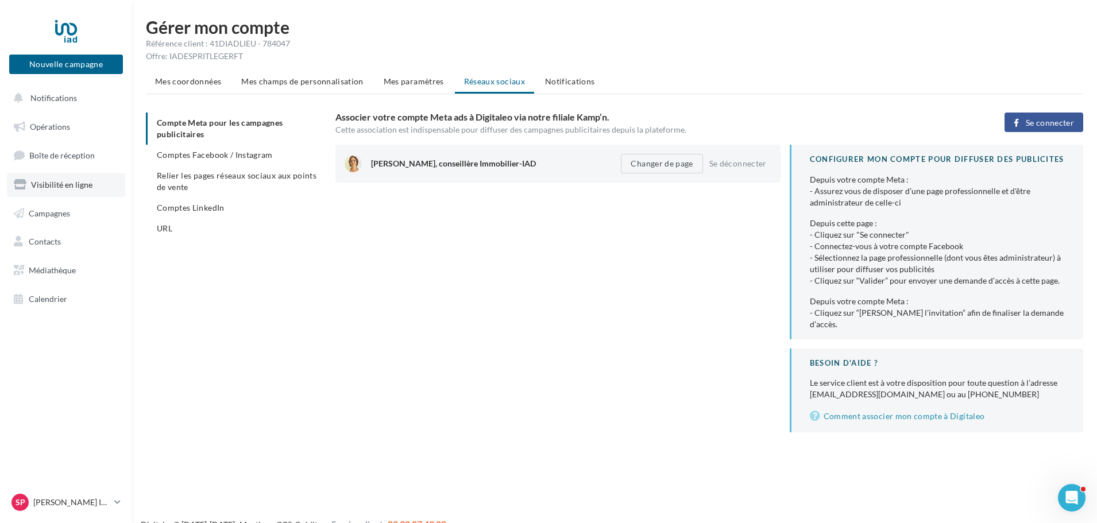
click at [68, 183] on span "Visibilité en ligne" at bounding box center [61, 185] width 61 height 10
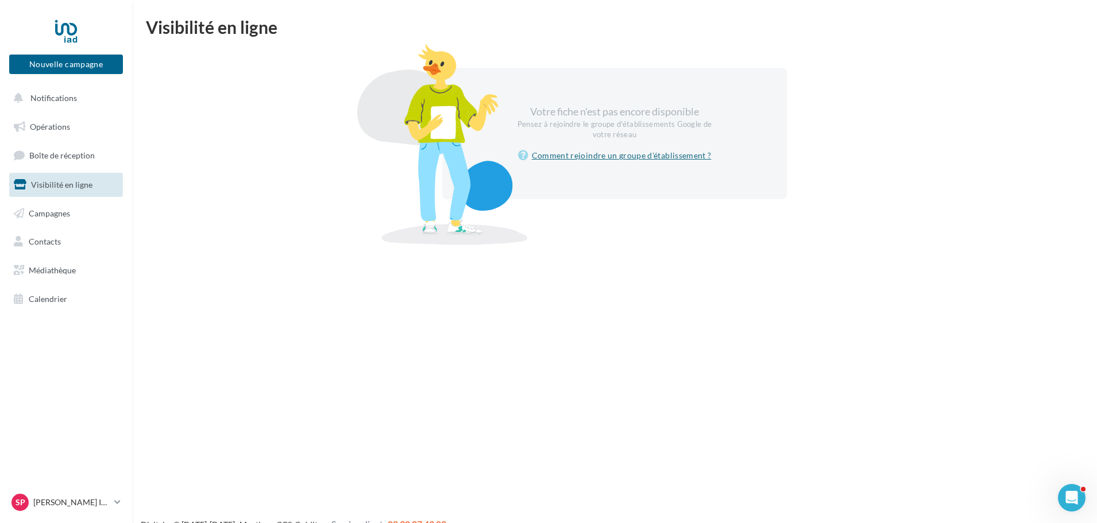
click at [593, 160] on link "Comment rejoindre un groupe d'établissement ?" at bounding box center [615, 156] width 194 height 14
click at [58, 130] on span "Opérations" at bounding box center [50, 127] width 40 height 10
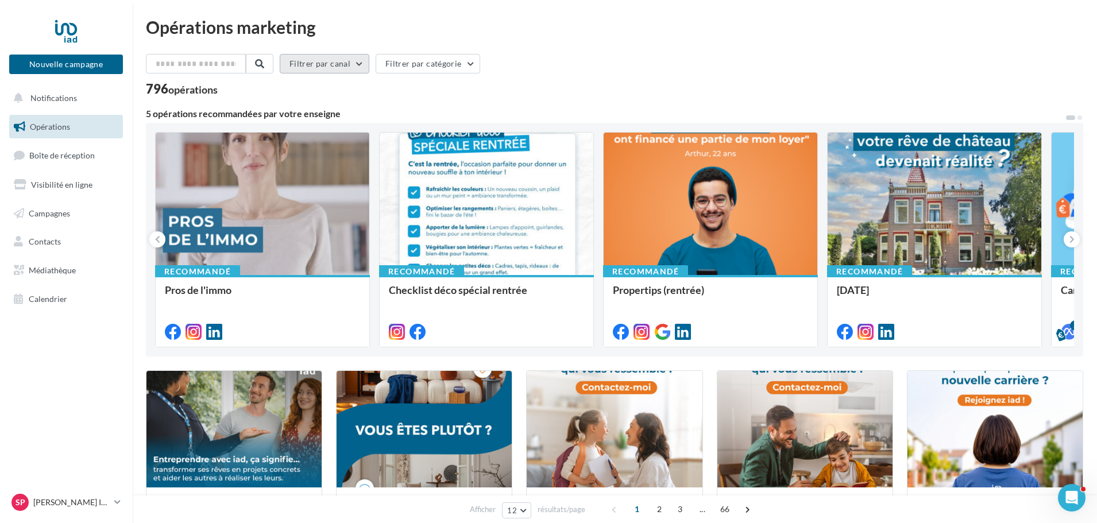
click at [324, 59] on button "Filtrer par canal" at bounding box center [325, 64] width 90 height 20
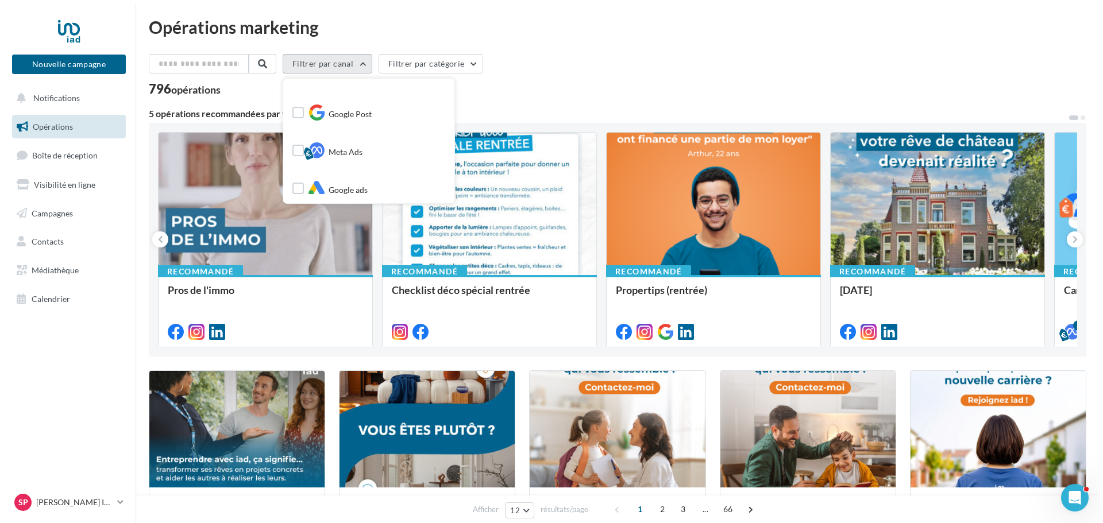
scroll to position [132, 0]
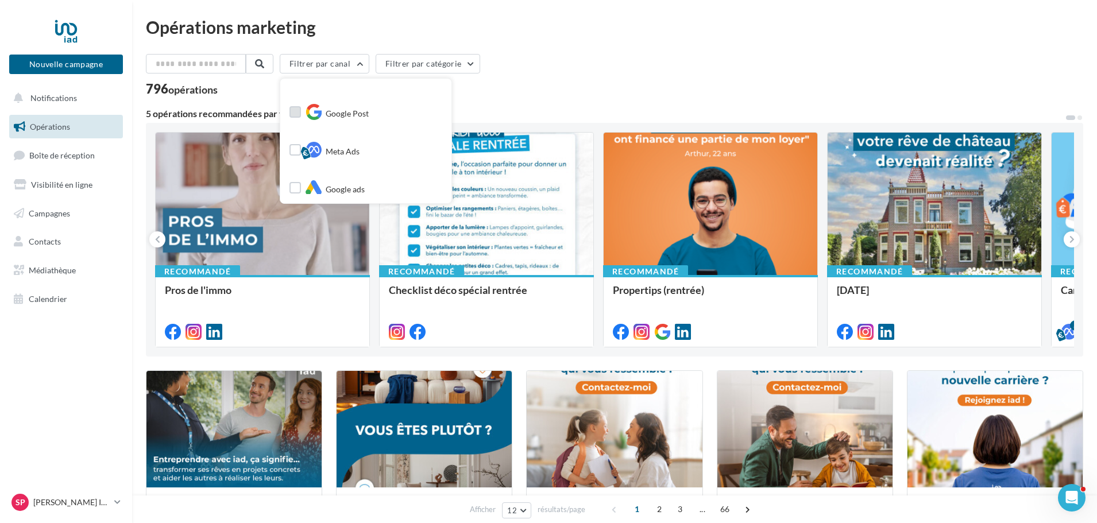
click at [299, 110] on label at bounding box center [294, 111] width 11 height 11
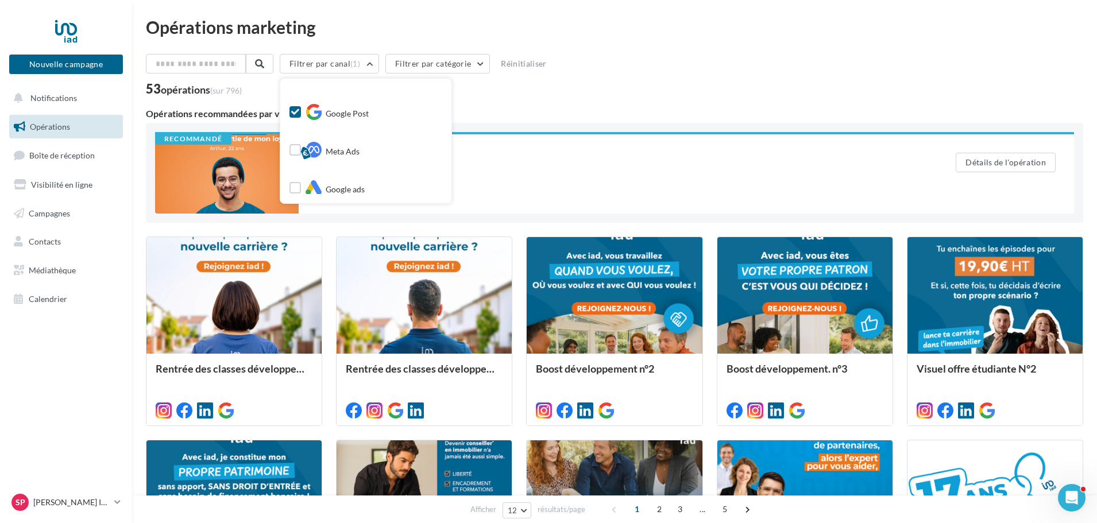
click at [595, 109] on div "Filtrer par canal (1) Tous les canaux Facebook Instagram Post LinkedIn Google P…" at bounding box center [614, 461] width 937 height 815
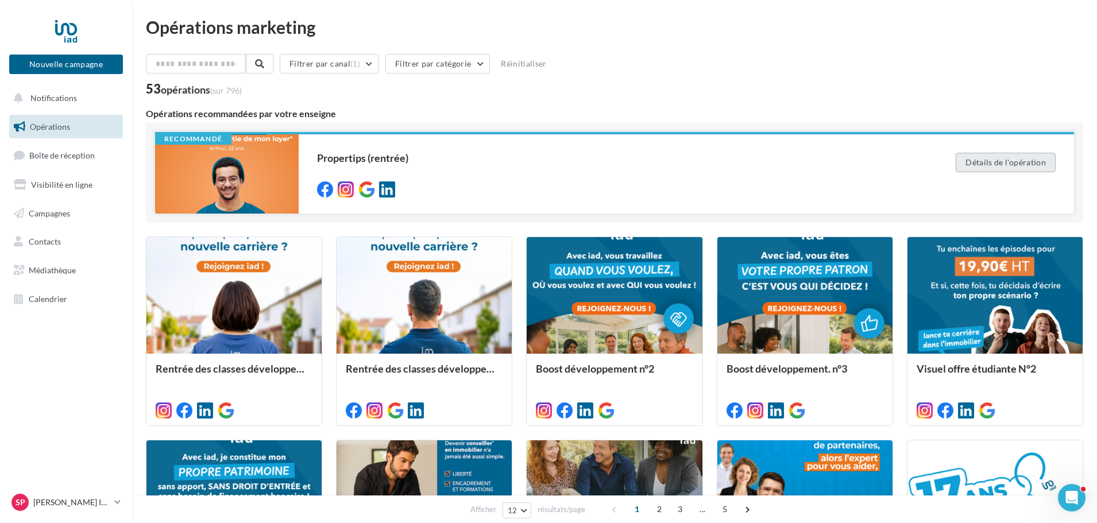
click at [978, 164] on button "Détails de l'opération" at bounding box center [1006, 163] width 100 height 20
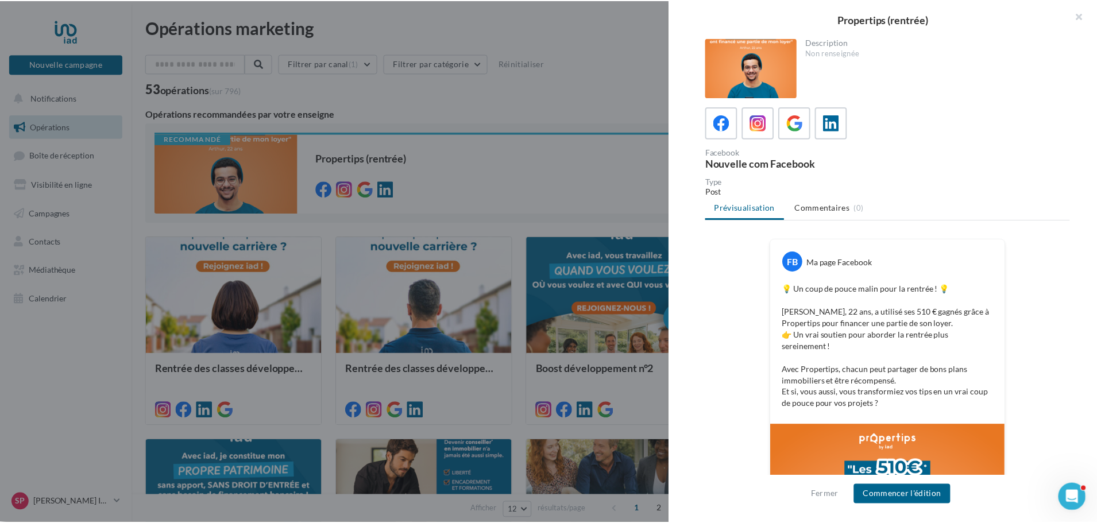
scroll to position [237, 0]
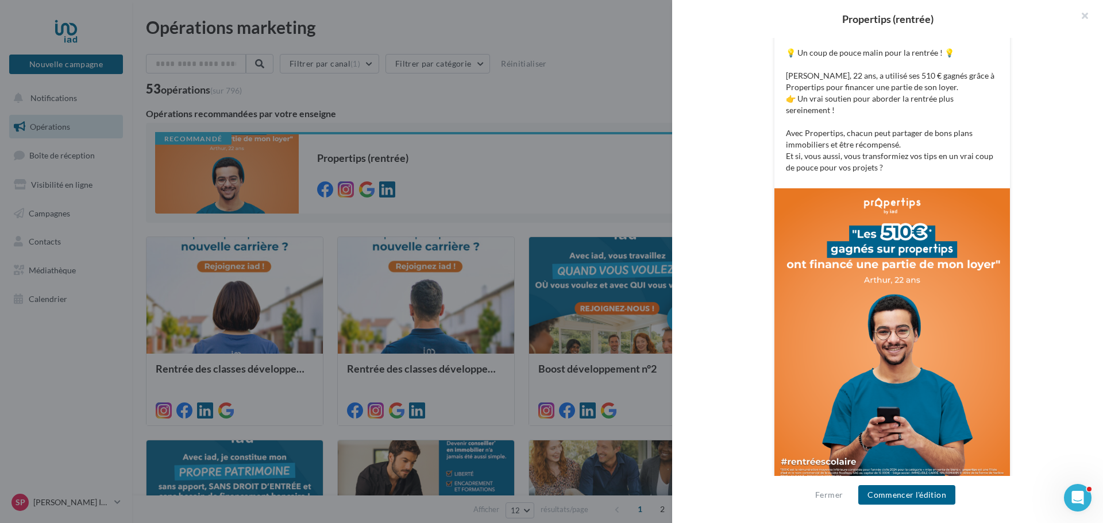
click at [342, 160] on div at bounding box center [551, 261] width 1103 height 523
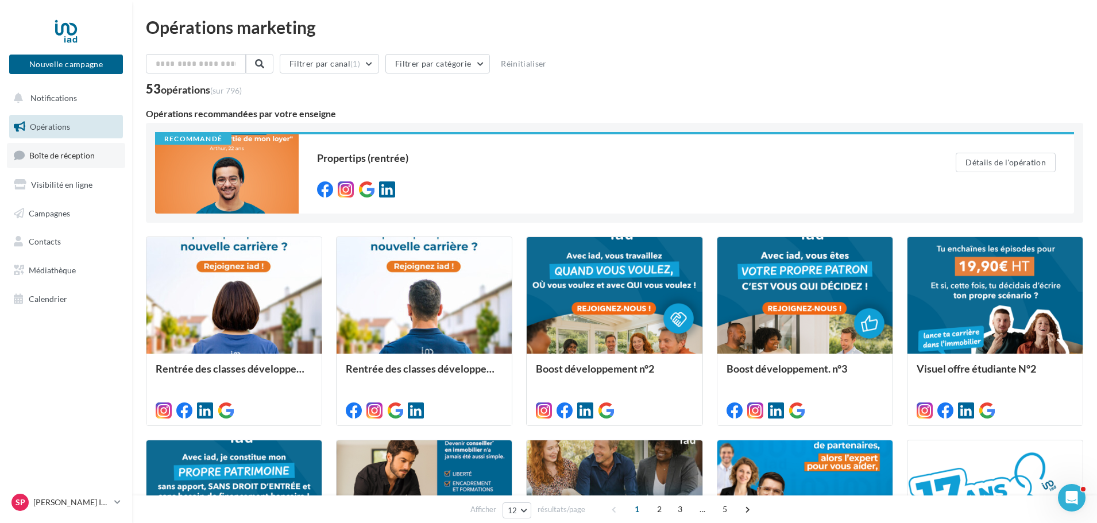
click at [38, 157] on span "Boîte de réception" at bounding box center [61, 155] width 65 height 10
